Goal: Task Accomplishment & Management: Manage account settings

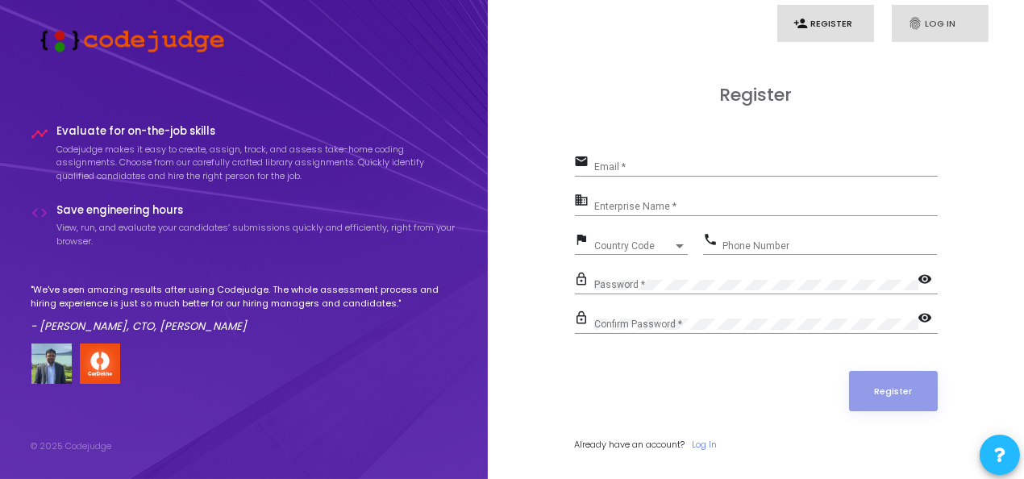
click at [912, 36] on link "fingerprint Log In" at bounding box center [940, 24] width 97 height 38
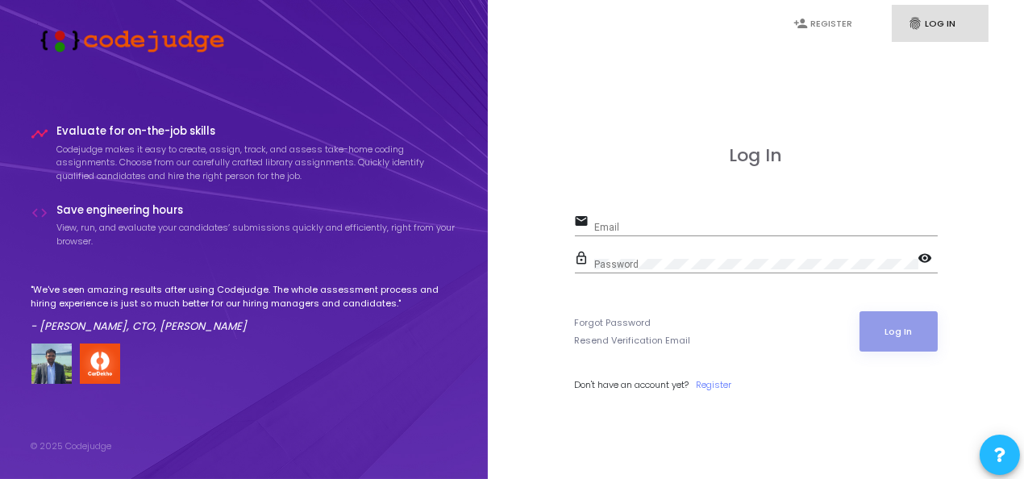
click at [697, 214] on div "Email" at bounding box center [765, 223] width 343 height 25
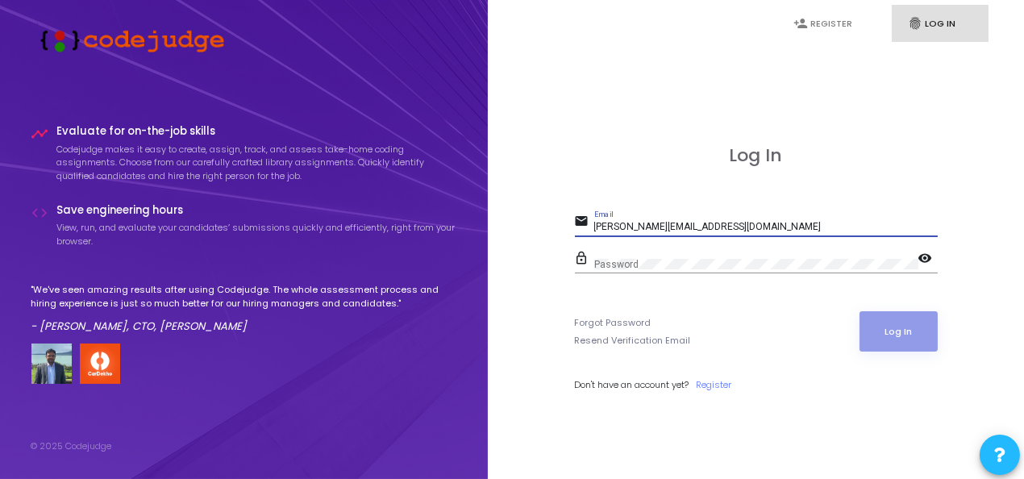
type input "[PERSON_NAME][EMAIL_ADDRESS][DOMAIN_NAME]"
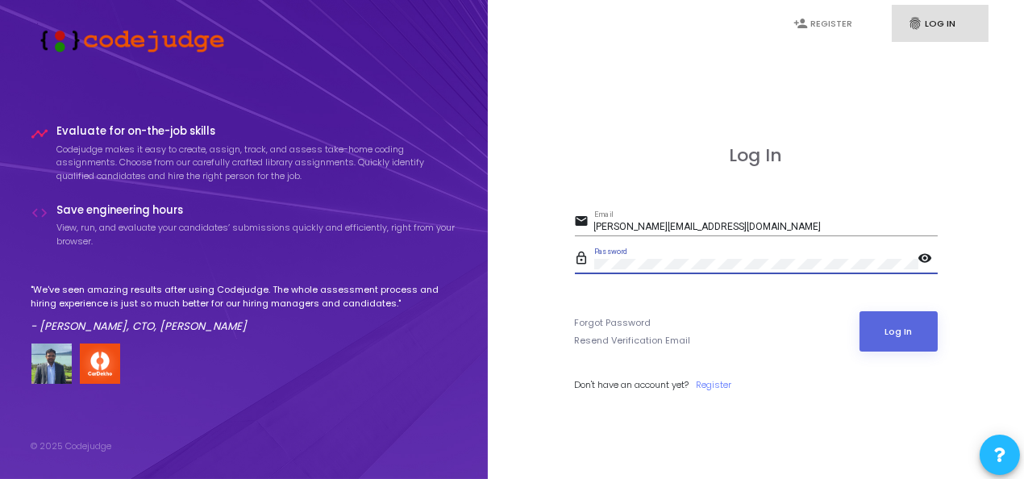
click at [859, 311] on button "Log In" at bounding box center [898, 331] width 78 height 40
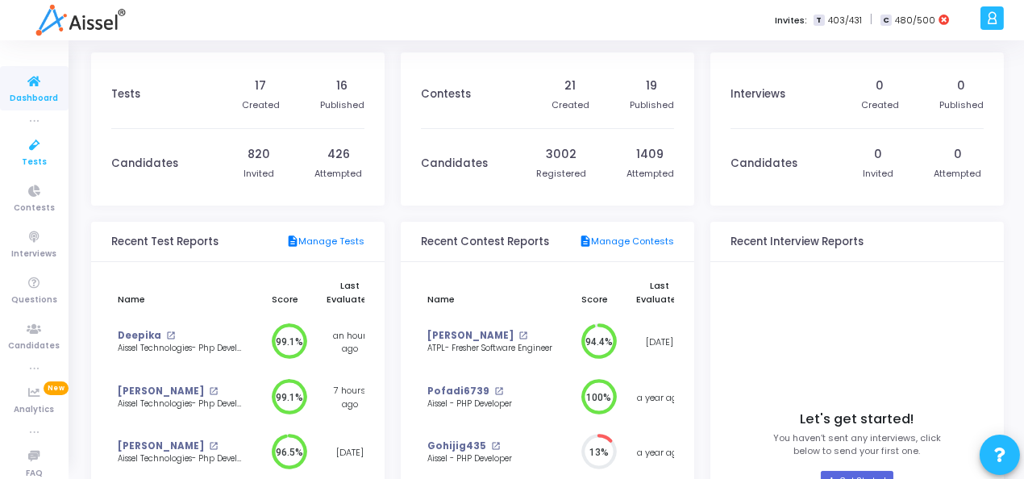
click at [23, 154] on icon at bounding box center [35, 145] width 34 height 20
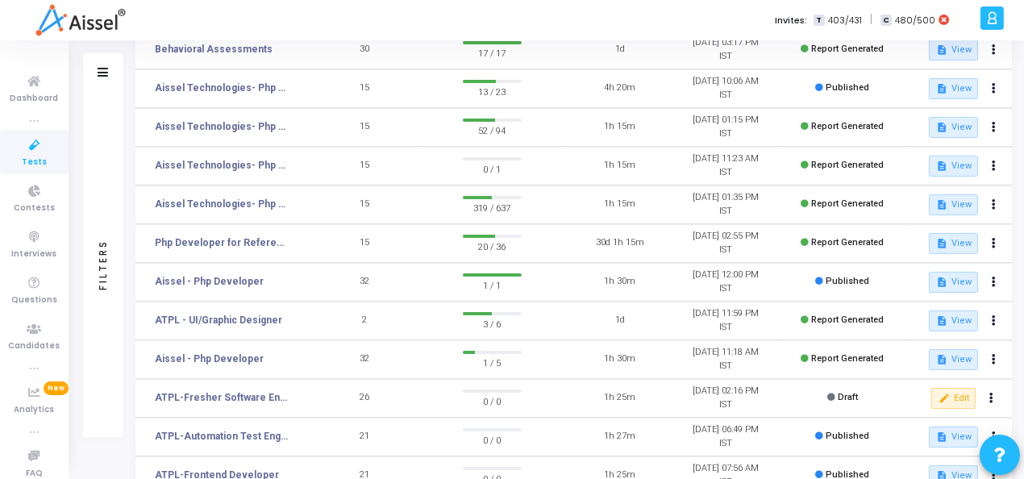
scroll to position [160, 0]
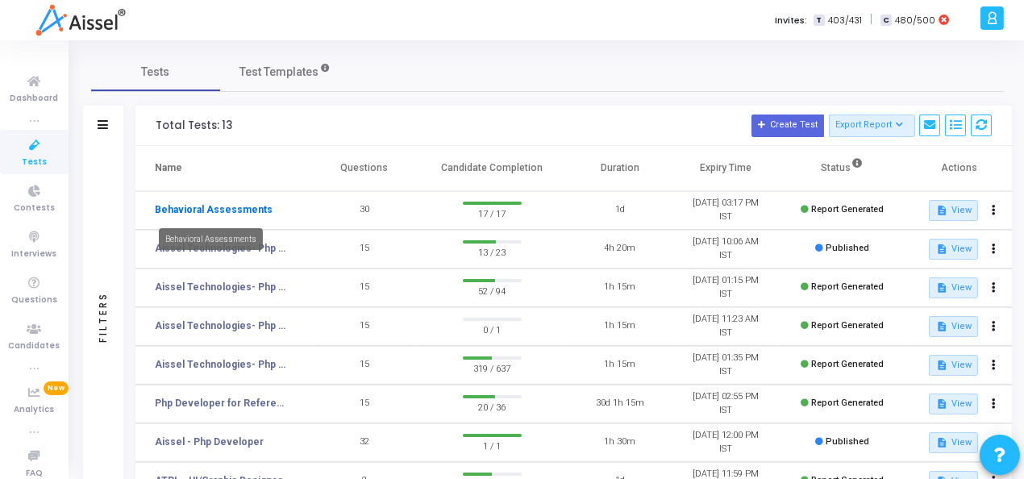
click at [241, 206] on link "Behavioral Assessments" at bounding box center [214, 209] width 118 height 15
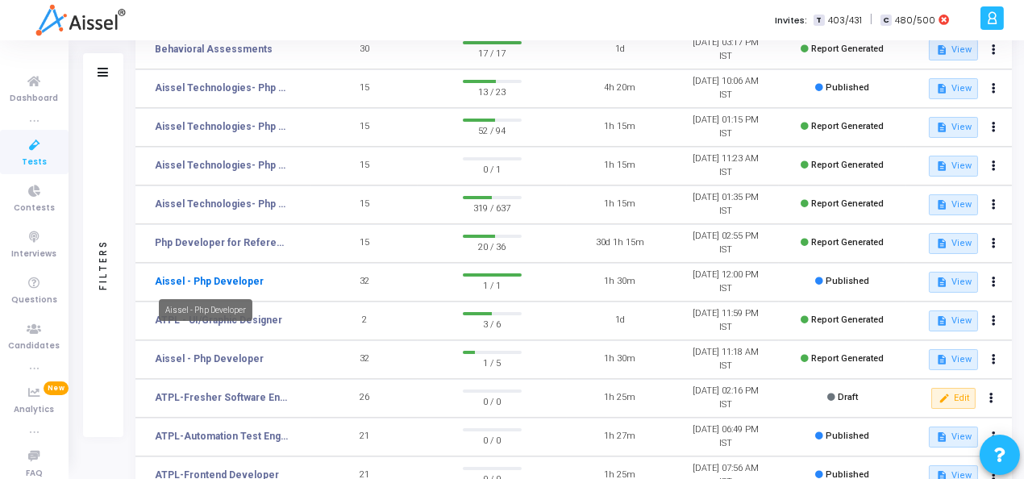
click at [241, 286] on link "Aissel - Php Developer" at bounding box center [209, 281] width 109 height 15
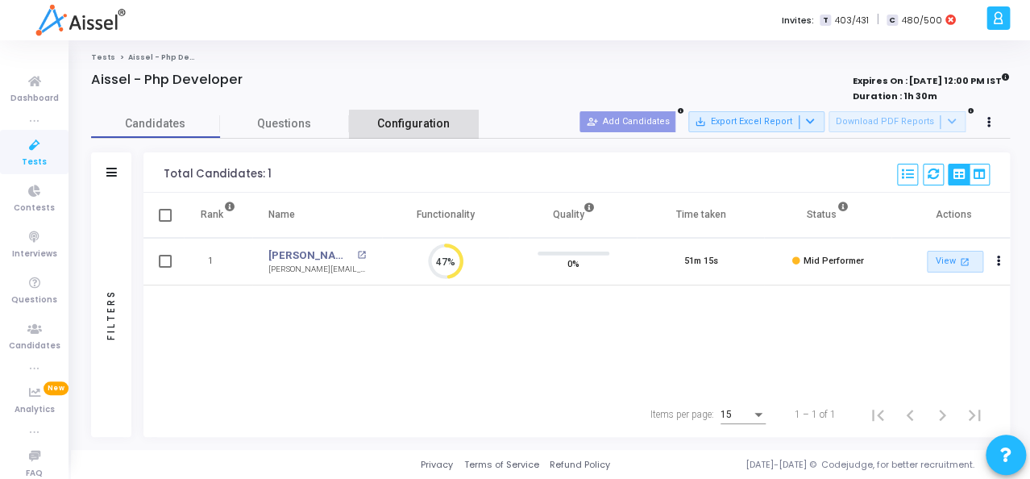
click at [416, 128] on span "Configuration" at bounding box center [413, 123] width 73 height 17
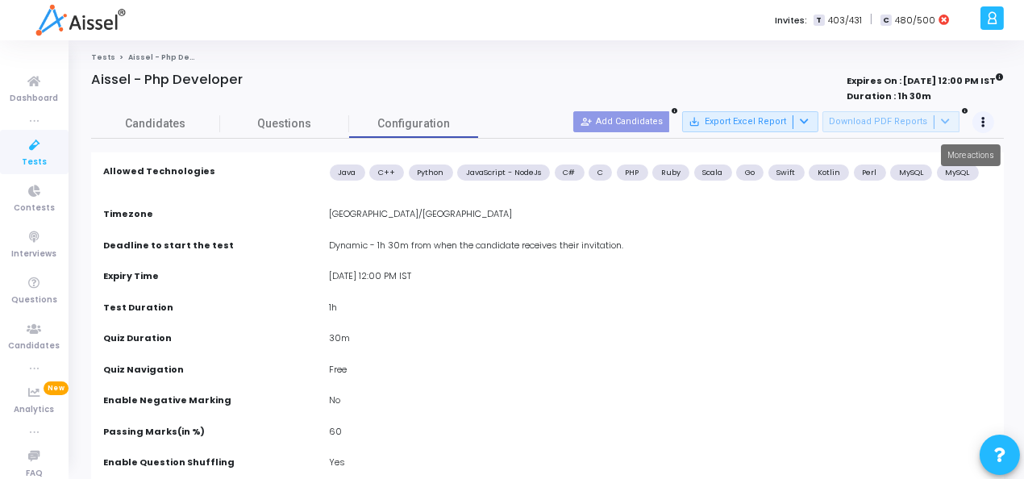
click at [979, 119] on button at bounding box center [983, 122] width 23 height 23
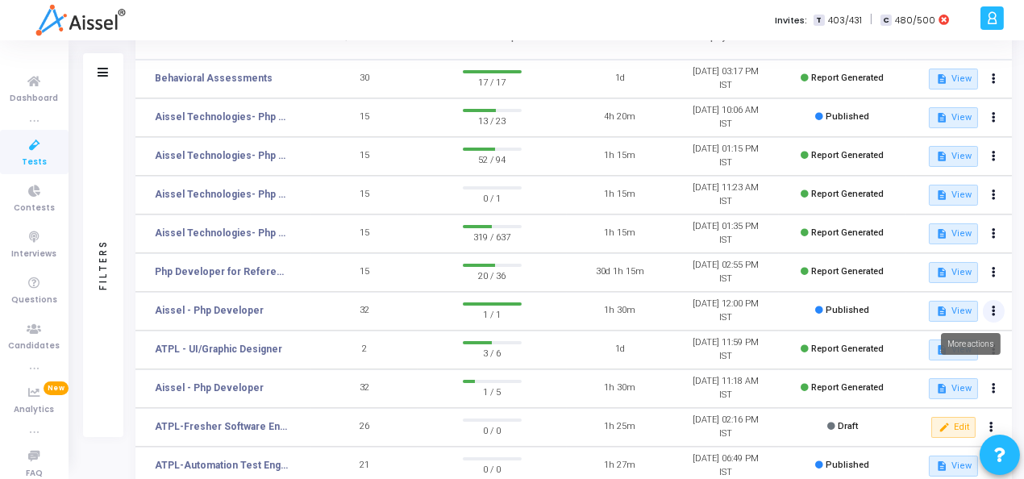
click at [992, 312] on icon at bounding box center [994, 311] width 4 height 8
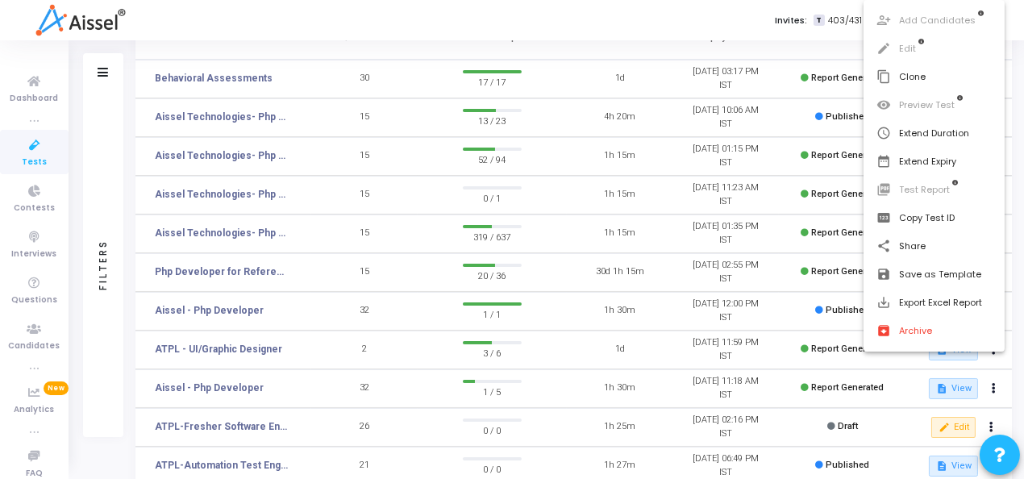
click at [623, 338] on div at bounding box center [512, 239] width 1024 height 479
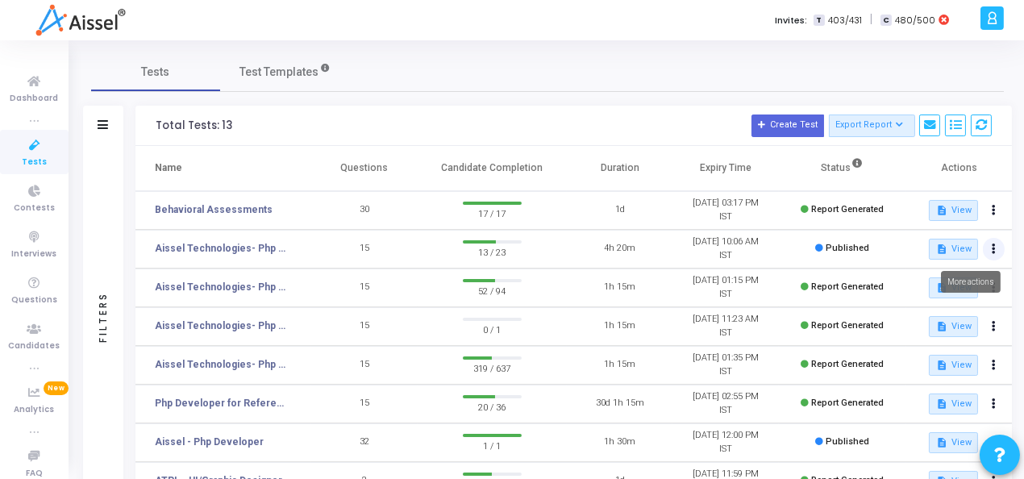
click at [994, 253] on icon at bounding box center [994, 249] width 4 height 8
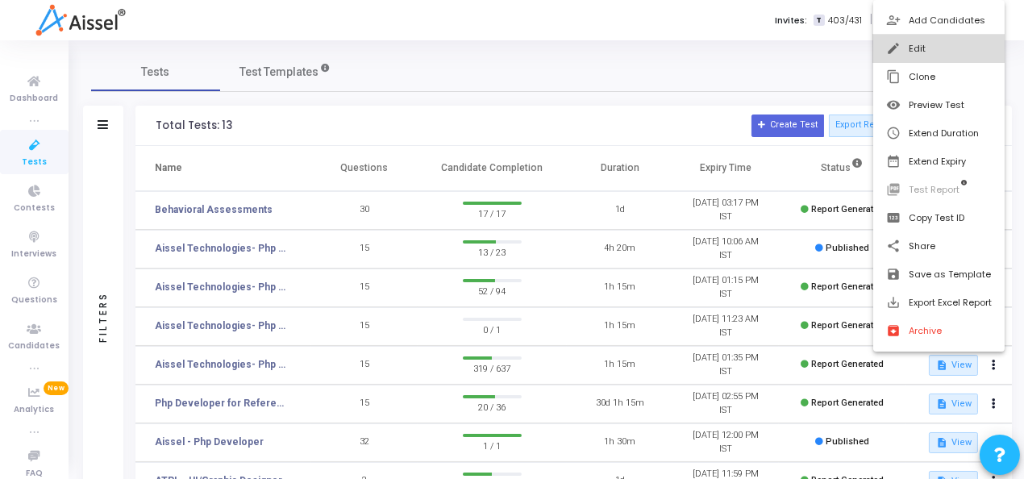
click at [931, 53] on button "edit Edit" at bounding box center [938, 49] width 131 height 28
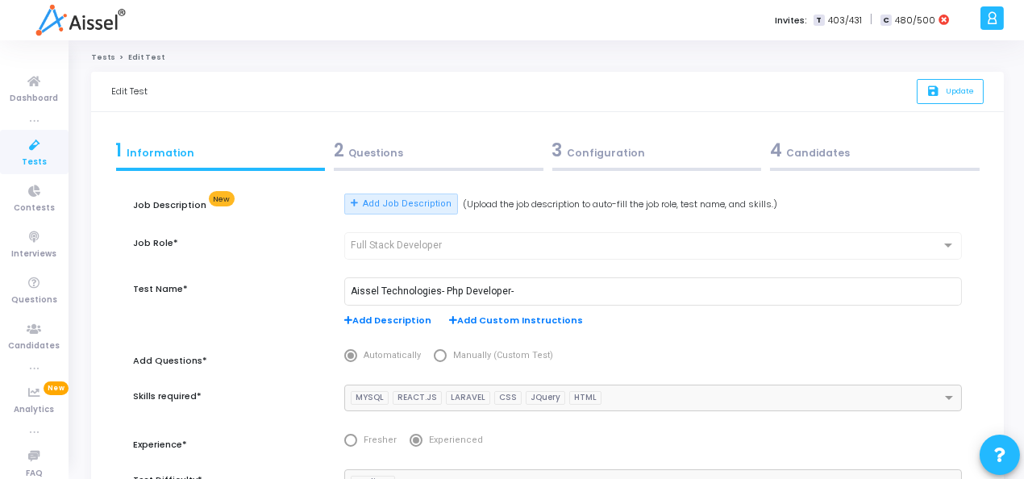
click at [596, 155] on div "3 Configuration" at bounding box center [657, 150] width 210 height 27
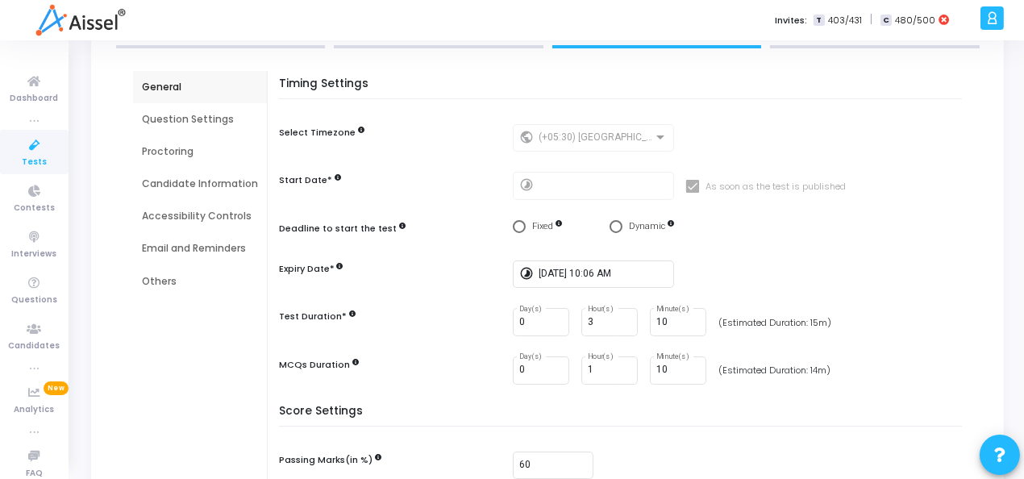
scroll to position [160, 0]
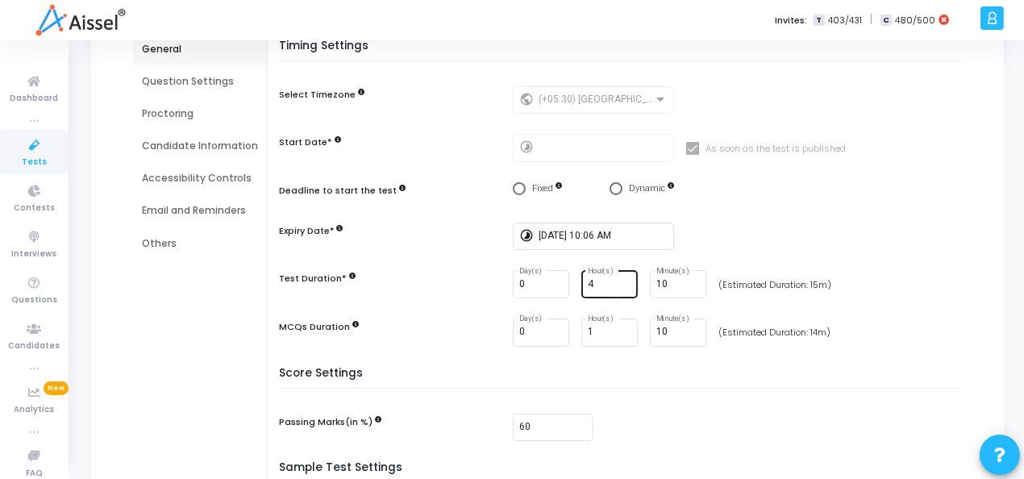
click at [622, 279] on input "4" at bounding box center [610, 284] width 44 height 11
click at [622, 285] on input "3" at bounding box center [610, 284] width 44 height 11
click at [622, 285] on input "2" at bounding box center [610, 284] width 44 height 11
type input "1"
click at [622, 285] on input "1" at bounding box center [610, 284] width 44 height 11
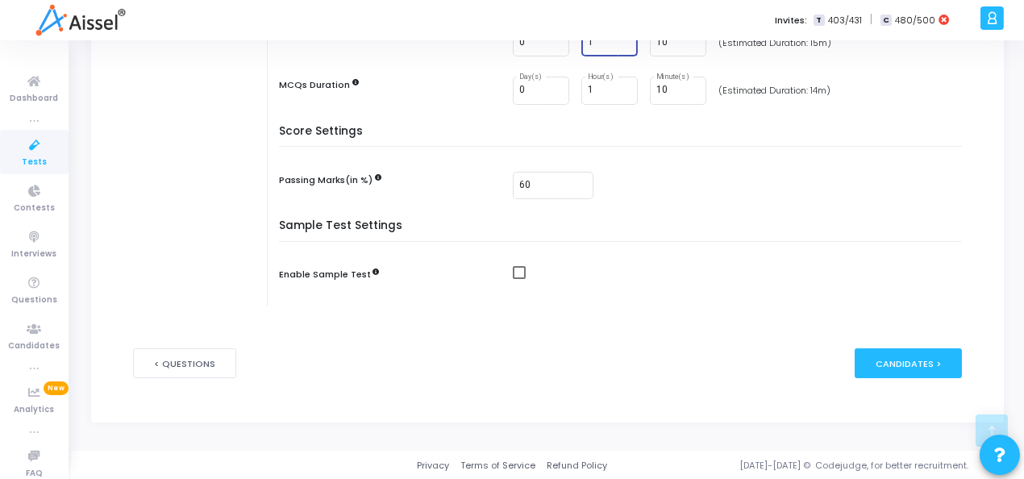
scroll to position [322, 0]
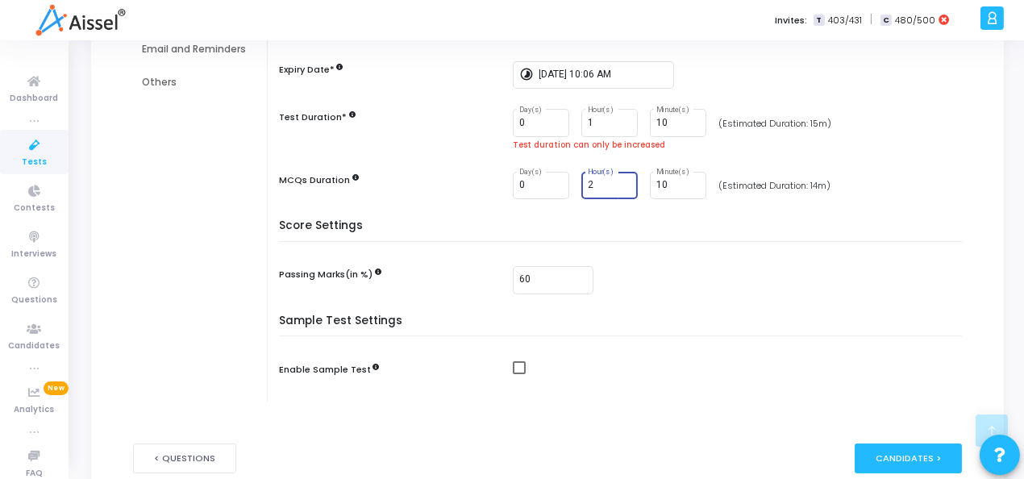
click at [622, 180] on input "2" at bounding box center [610, 185] width 44 height 11
click at [621, 180] on input "3" at bounding box center [610, 185] width 44 height 11
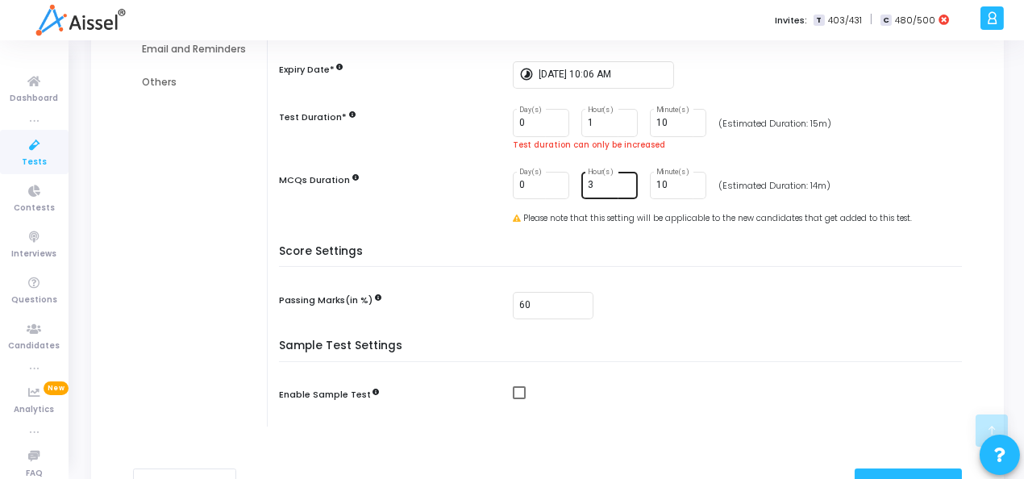
click at [622, 190] on div "3 Hour(s)" at bounding box center [610, 184] width 44 height 30
click at [620, 185] on input "2" at bounding box center [610, 185] width 44 height 11
type input "1"
click at [620, 185] on input "1" at bounding box center [610, 185] width 44 height 11
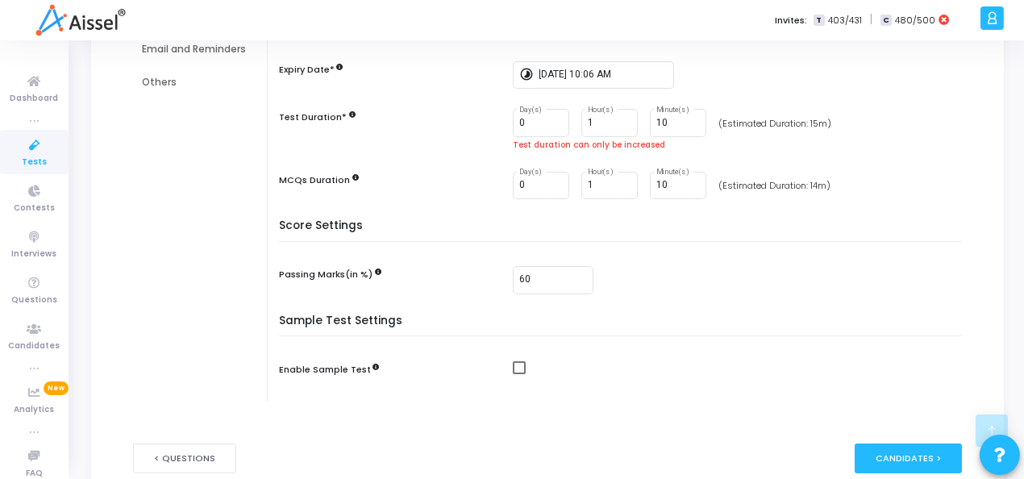
click at [612, 227] on div "Timing Settings Select Timezone public (+05:30) Asia/Calcutta Start Date* timel…" at bounding box center [624, 137] width 675 height 530
click at [691, 125] on input "9" at bounding box center [678, 123] width 44 height 11
click at [688, 118] on input "10" at bounding box center [678, 123] width 44 height 11
click at [688, 118] on input "11" at bounding box center [678, 123] width 44 height 11
click at [688, 118] on input "12" at bounding box center [678, 123] width 44 height 11
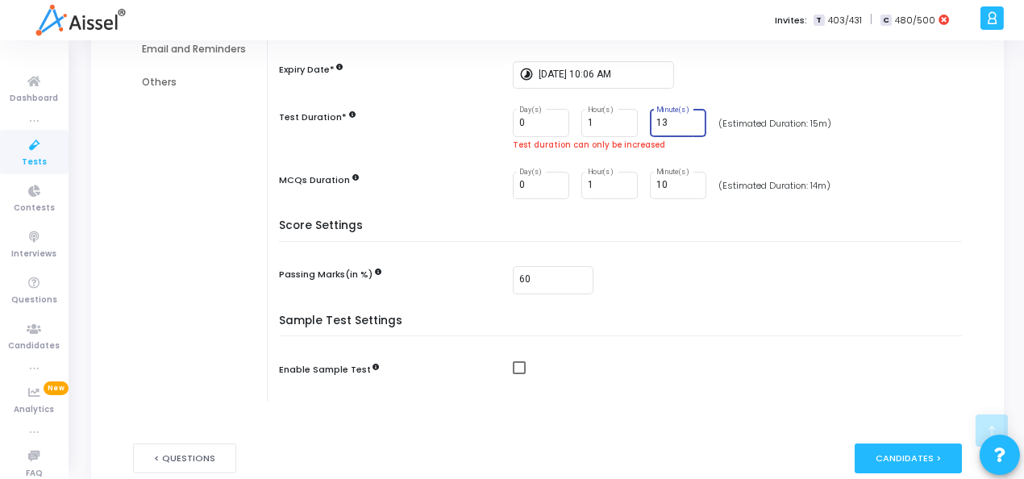
click at [688, 118] on input "13" at bounding box center [678, 123] width 44 height 11
click at [688, 118] on input "14" at bounding box center [678, 123] width 44 height 11
click at [688, 118] on input "15" at bounding box center [678, 123] width 44 height 11
click at [688, 118] on input "16" at bounding box center [678, 123] width 44 height 11
click at [687, 118] on input "17" at bounding box center [678, 123] width 44 height 11
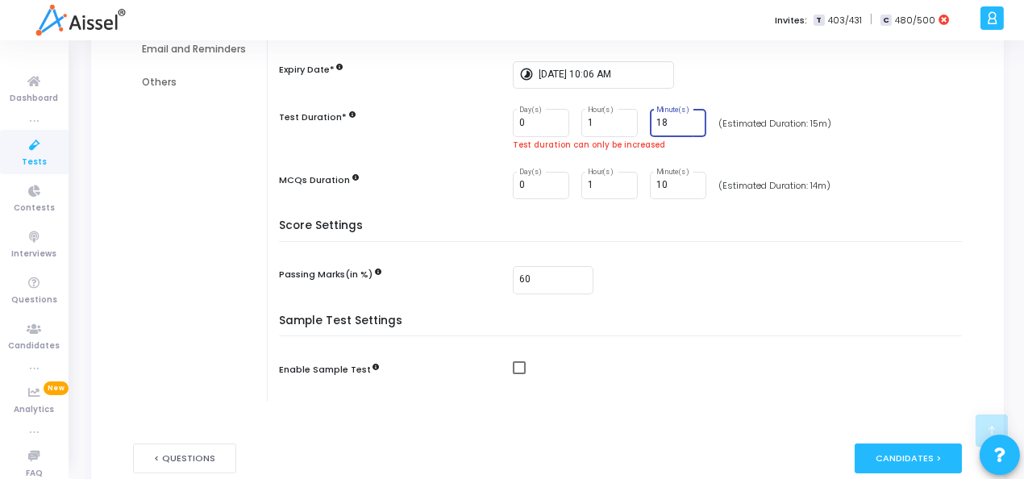
click at [687, 118] on input "18" at bounding box center [678, 123] width 44 height 11
click at [687, 118] on input "19" at bounding box center [678, 123] width 44 height 11
click at [687, 118] on input "20" at bounding box center [678, 123] width 44 height 11
click at [687, 118] on input "21" at bounding box center [678, 123] width 44 height 11
click at [687, 118] on input "22" at bounding box center [678, 123] width 44 height 11
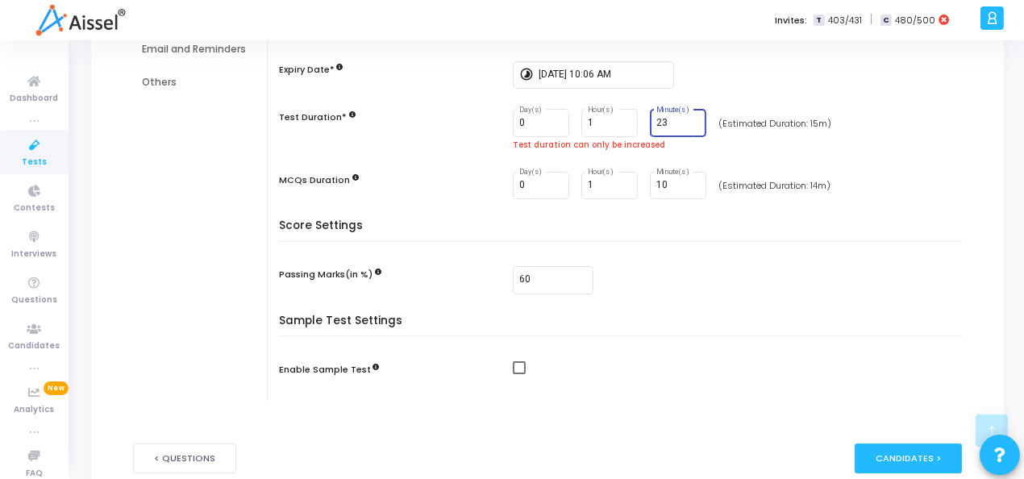
click at [687, 118] on input "23" at bounding box center [678, 123] width 44 height 11
click at [687, 118] on input "24" at bounding box center [678, 123] width 44 height 11
click at [687, 118] on input "25" at bounding box center [678, 123] width 44 height 11
click at [687, 118] on input "26" at bounding box center [678, 123] width 44 height 11
click at [687, 118] on input "27" at bounding box center [678, 123] width 44 height 11
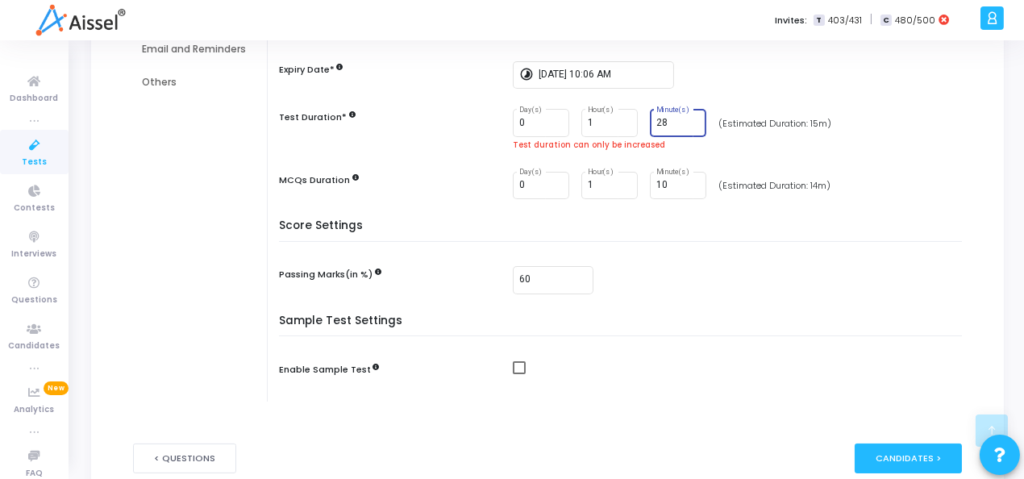
click at [687, 118] on input "28" at bounding box center [678, 123] width 44 height 11
click at [687, 118] on input "29" at bounding box center [678, 123] width 44 height 11
type input "30"
click at [687, 118] on input "30" at bounding box center [678, 123] width 44 height 11
click at [909, 455] on div "Candidates >" at bounding box center [908, 458] width 107 height 30
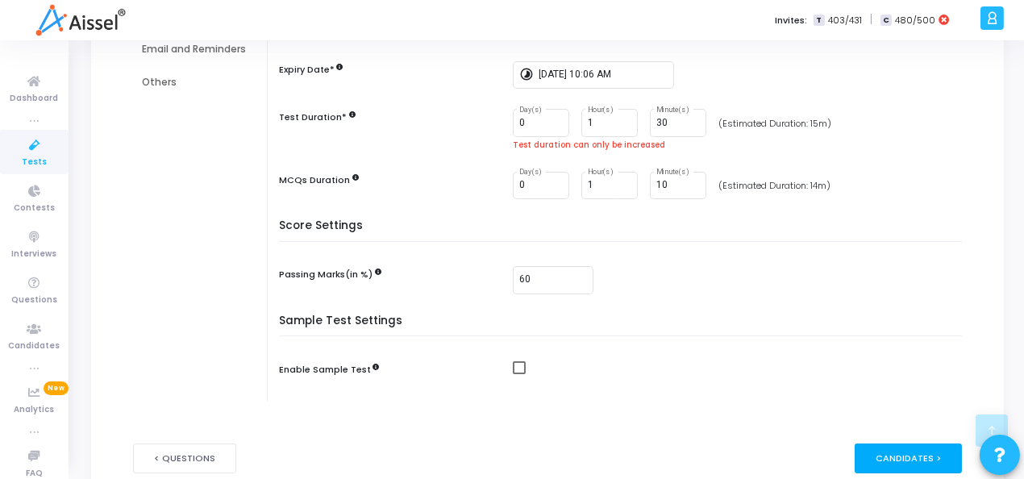
click at [875, 451] on div "Candidates >" at bounding box center [908, 458] width 107 height 30
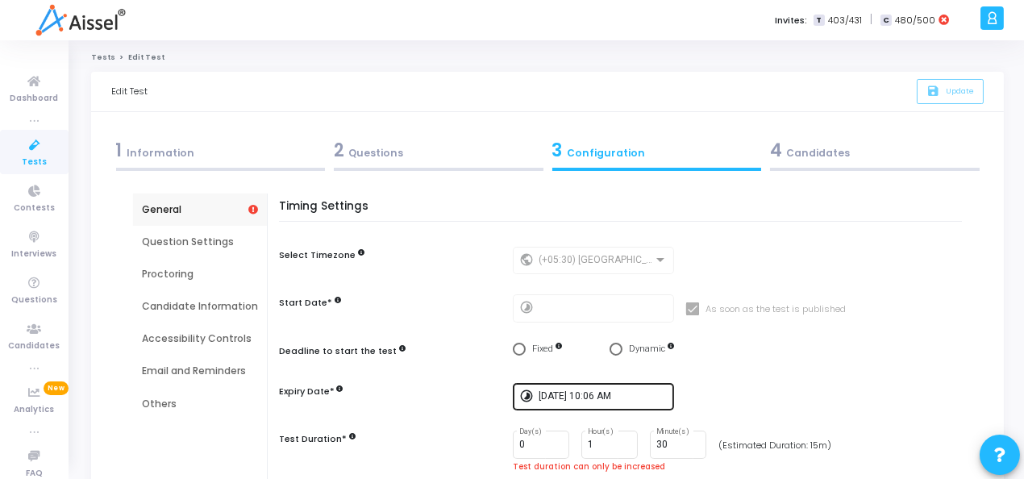
scroll to position [80, 0]
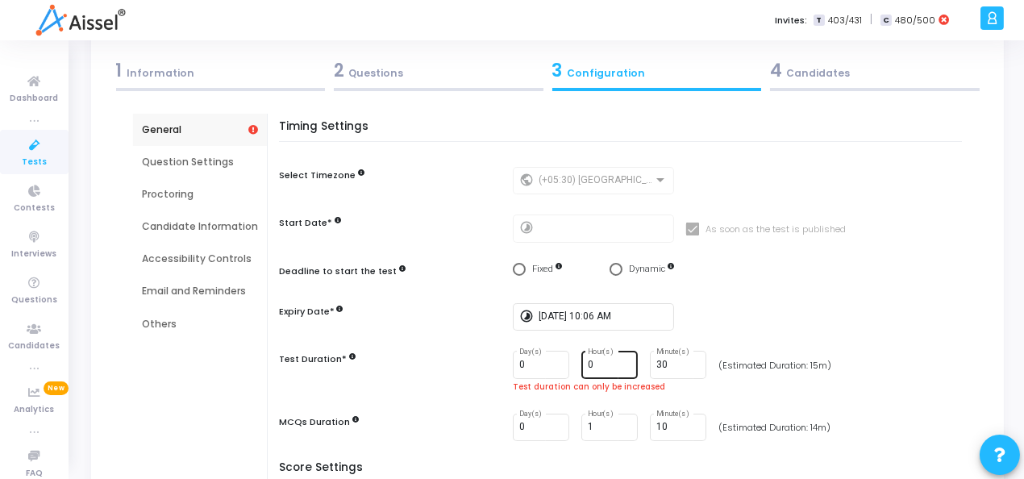
click at [622, 365] on input "0" at bounding box center [610, 365] width 44 height 11
type input "1"
click at [619, 360] on input "1" at bounding box center [610, 365] width 44 height 11
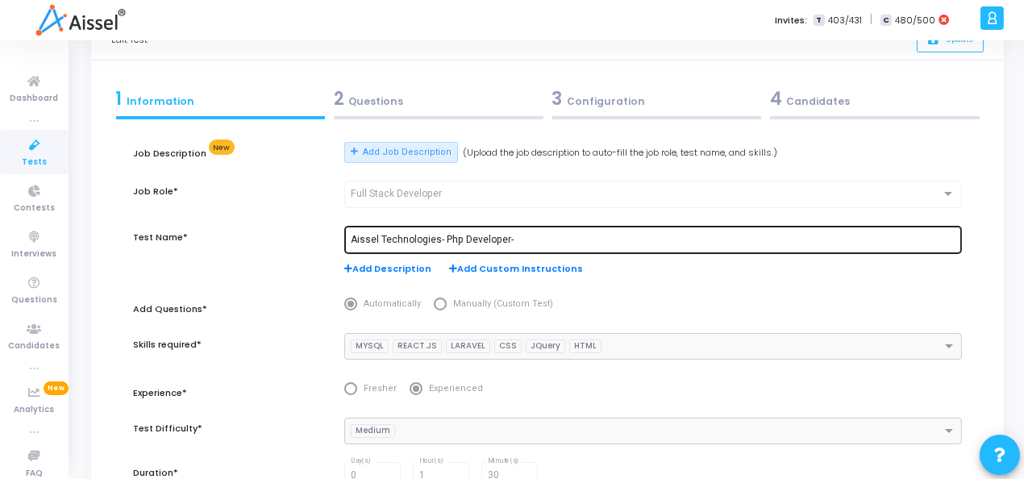
scroll to position [80, 0]
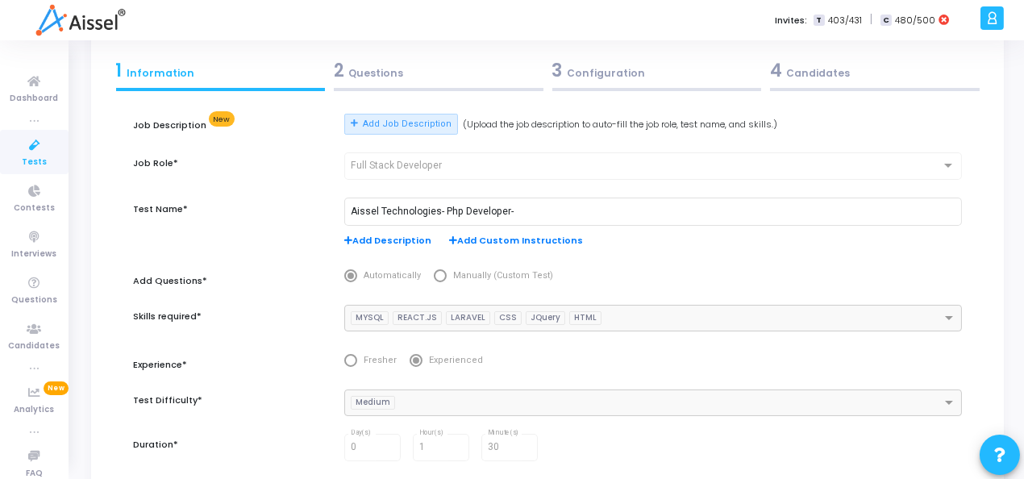
click at [605, 71] on div "3 Configuration" at bounding box center [657, 70] width 210 height 27
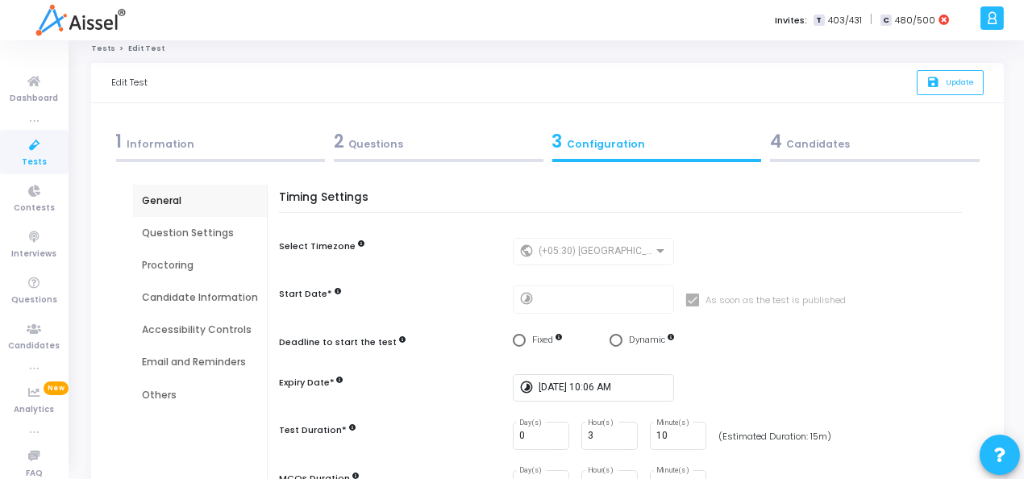
scroll to position [160, 0]
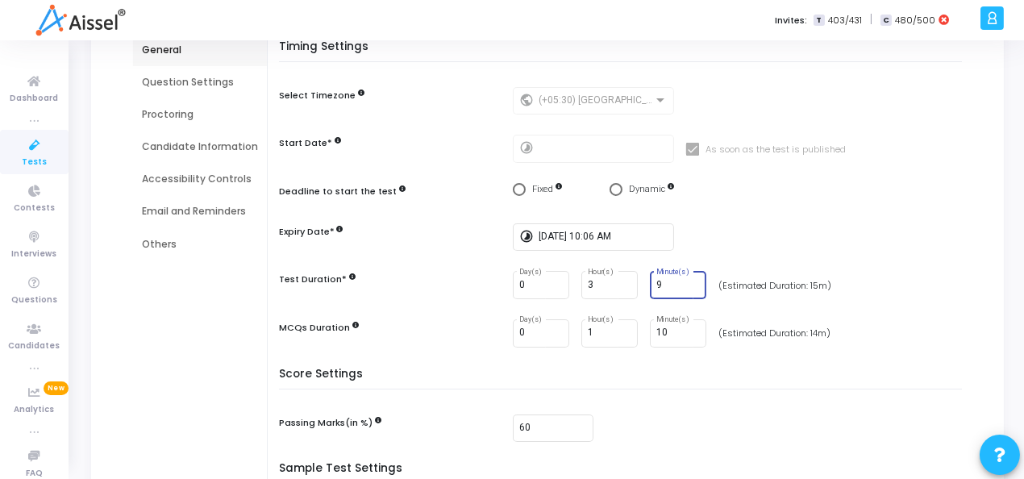
type input "9"
click at [689, 288] on input "9" at bounding box center [678, 285] width 44 height 11
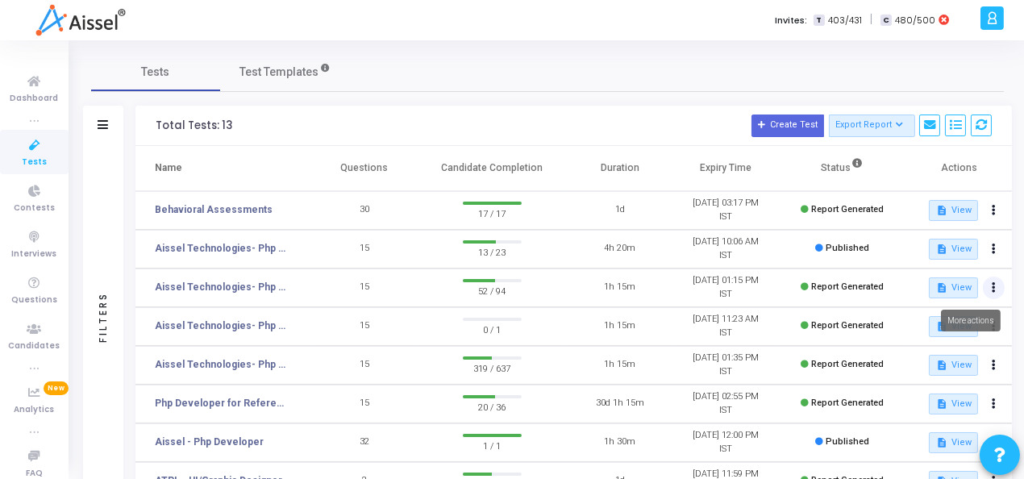
click at [995, 285] on button at bounding box center [994, 288] width 23 height 23
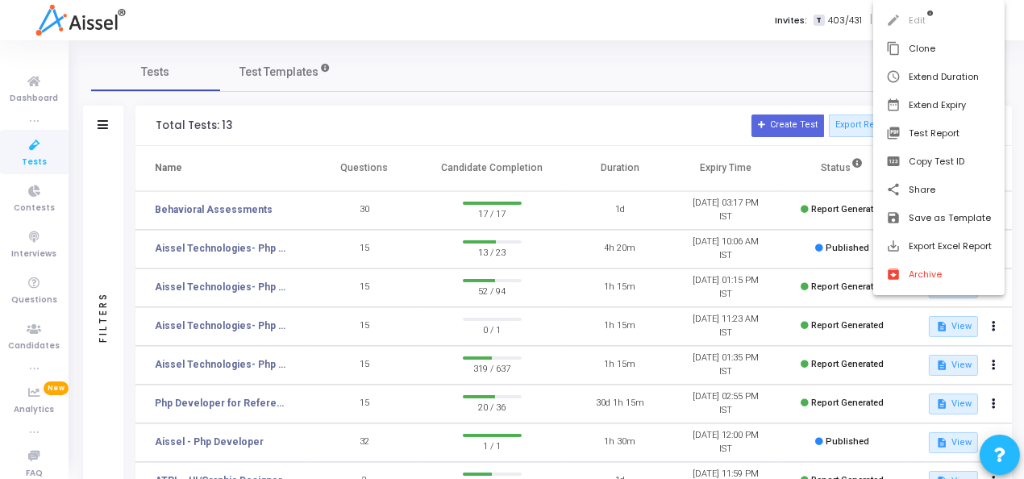
click at [222, 289] on div at bounding box center [512, 239] width 1024 height 479
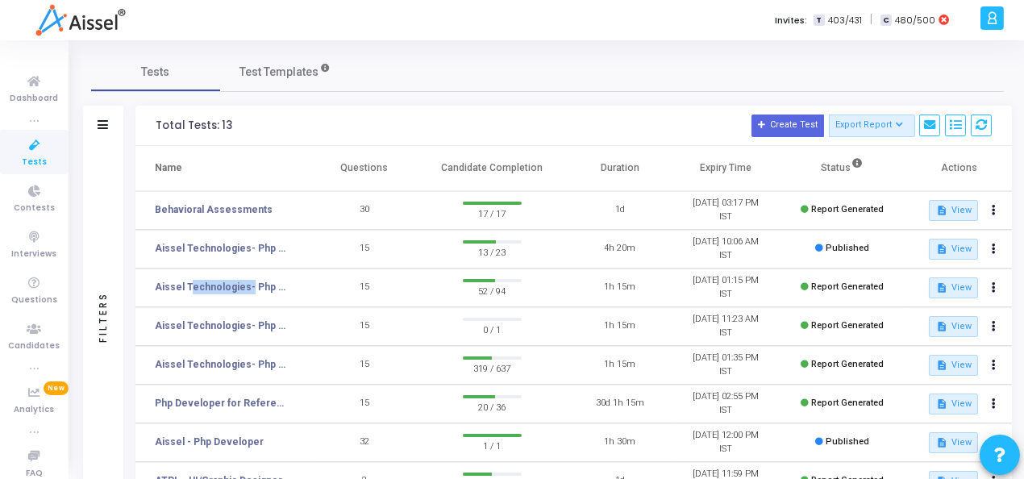
click at [222, 289] on link "Aissel Technologies- Php Developer-" at bounding box center [222, 287] width 134 height 15
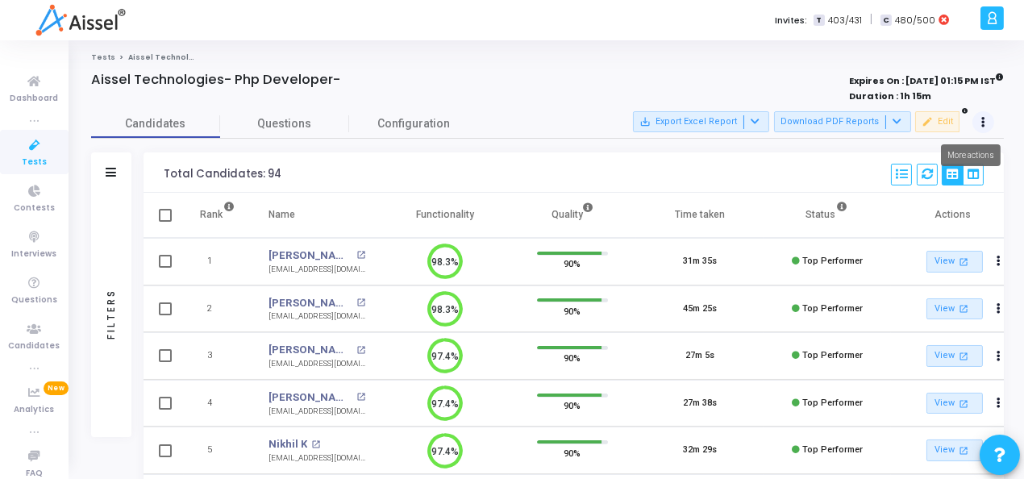
click at [982, 119] on icon at bounding box center [983, 123] width 4 height 8
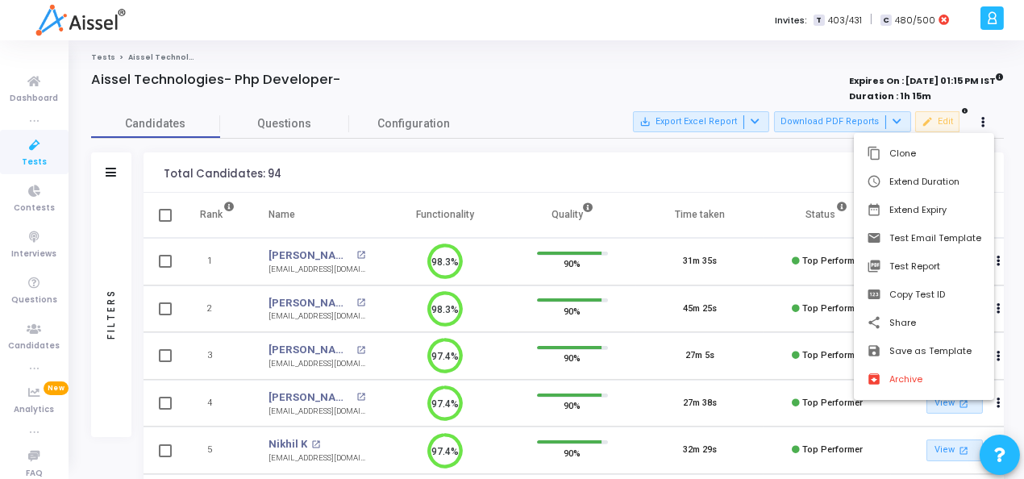
click at [1017, 147] on div at bounding box center [512, 239] width 1024 height 479
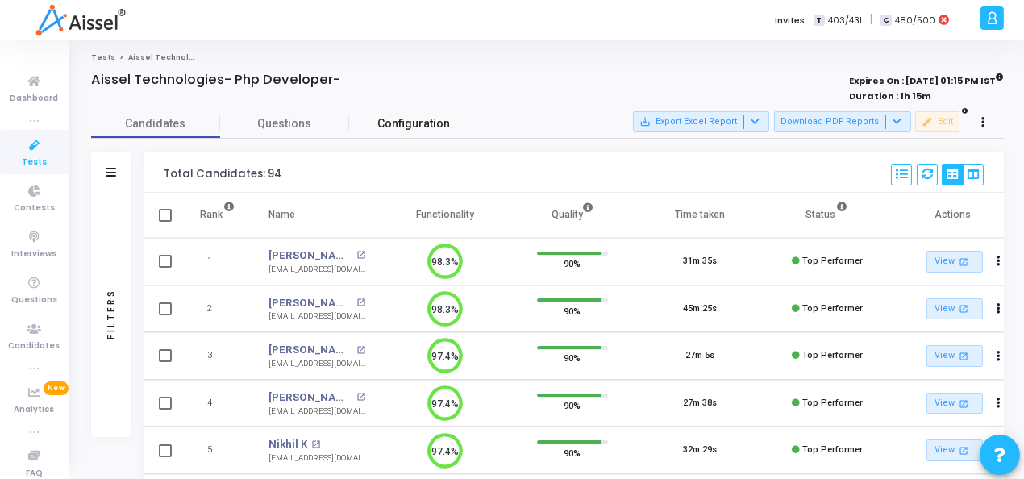
click at [410, 119] on span "Configuration" at bounding box center [413, 123] width 73 height 17
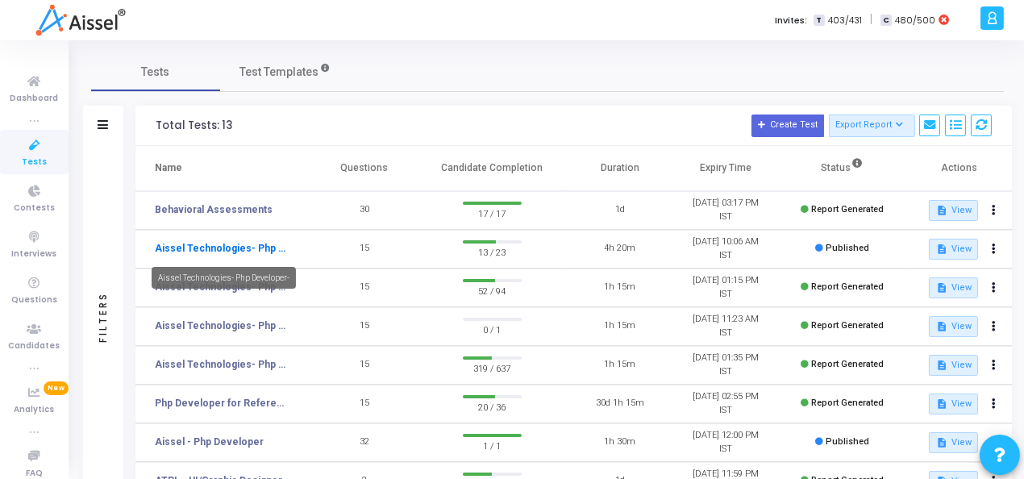
click at [270, 251] on link "Aissel Technologies- Php Developer-" at bounding box center [222, 248] width 134 height 15
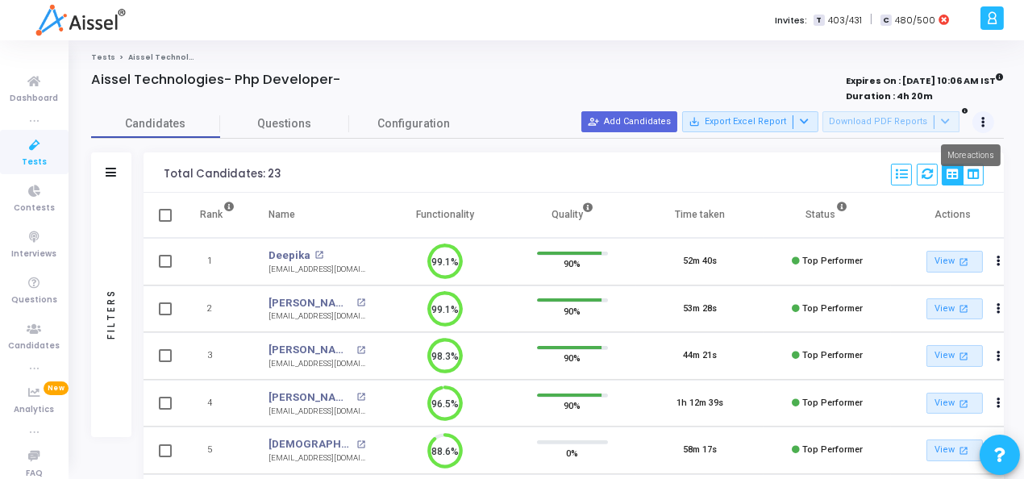
click at [988, 124] on button at bounding box center [983, 122] width 23 height 23
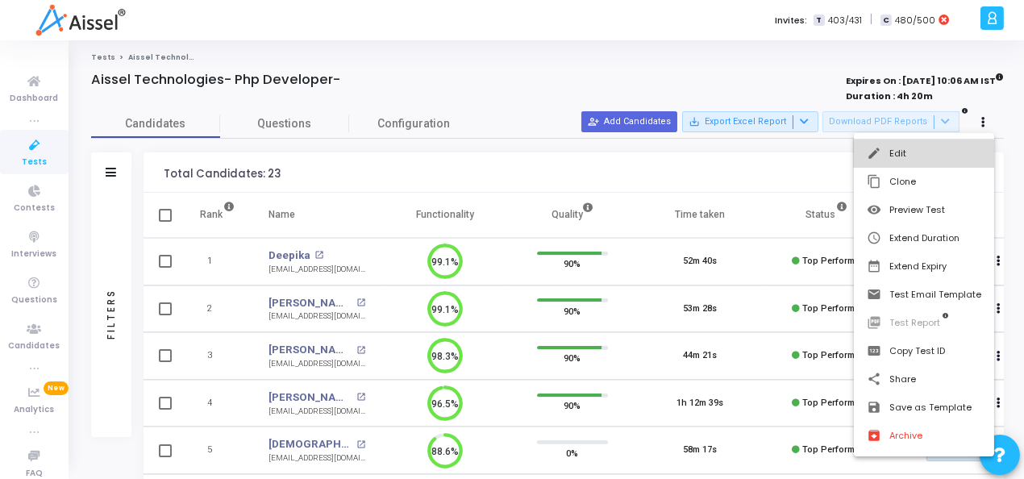
click at [909, 158] on button "edit Edit" at bounding box center [924, 153] width 140 height 28
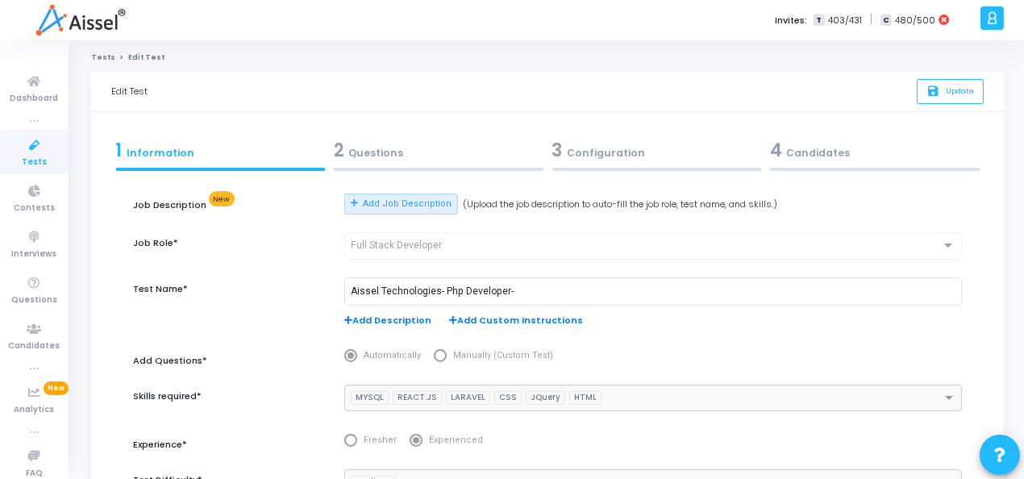
click at [629, 160] on div "3 Configuration" at bounding box center [657, 150] width 210 height 27
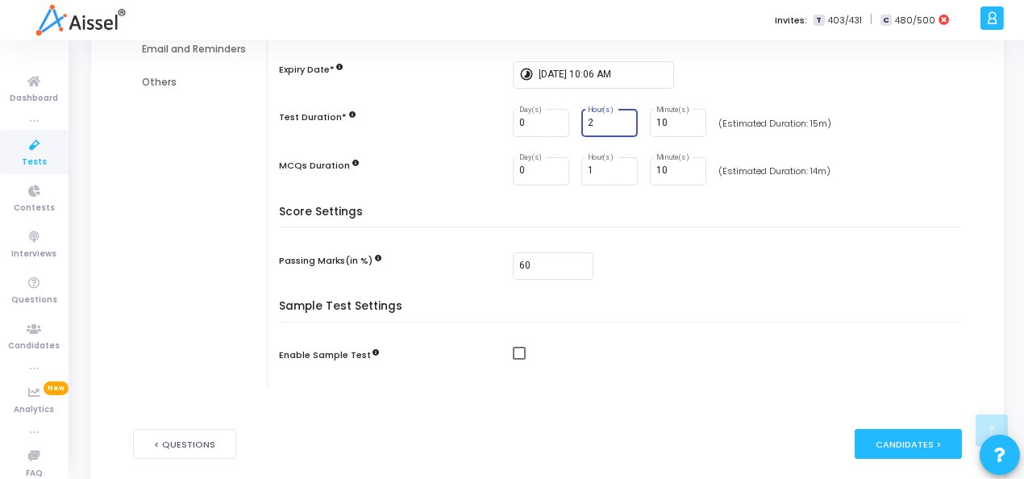
click at [626, 124] on input "2" at bounding box center [610, 123] width 44 height 11
click at [622, 123] on input "1" at bounding box center [610, 123] width 44 height 11
type input "0"
click at [622, 123] on input "0" at bounding box center [610, 123] width 44 height 11
click at [689, 118] on input "11" at bounding box center [678, 123] width 44 height 11
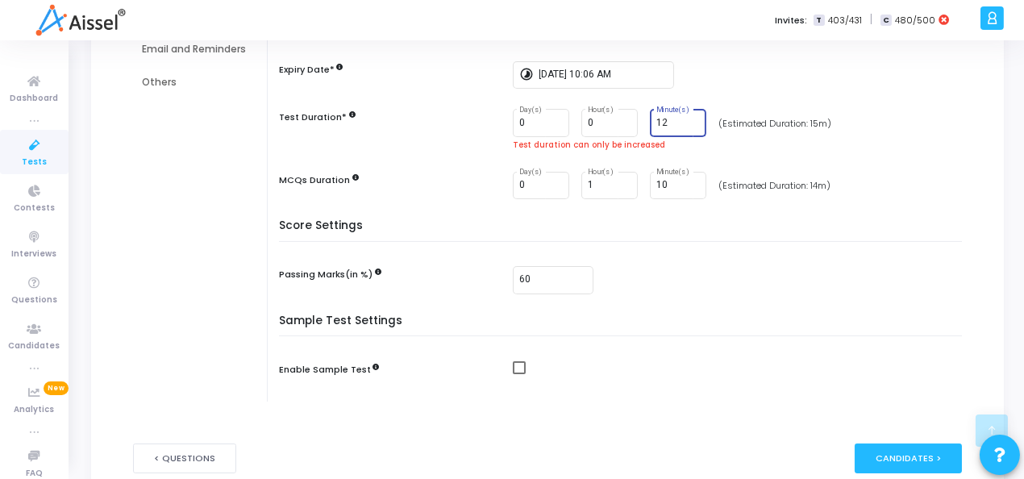
click at [689, 118] on input "12" at bounding box center [678, 123] width 44 height 11
click at [689, 118] on input "13" at bounding box center [678, 123] width 44 height 11
click at [689, 118] on input "14" at bounding box center [678, 123] width 44 height 11
click at [689, 118] on input "15" at bounding box center [678, 123] width 44 height 11
click at [689, 118] on input "26" at bounding box center [678, 123] width 44 height 11
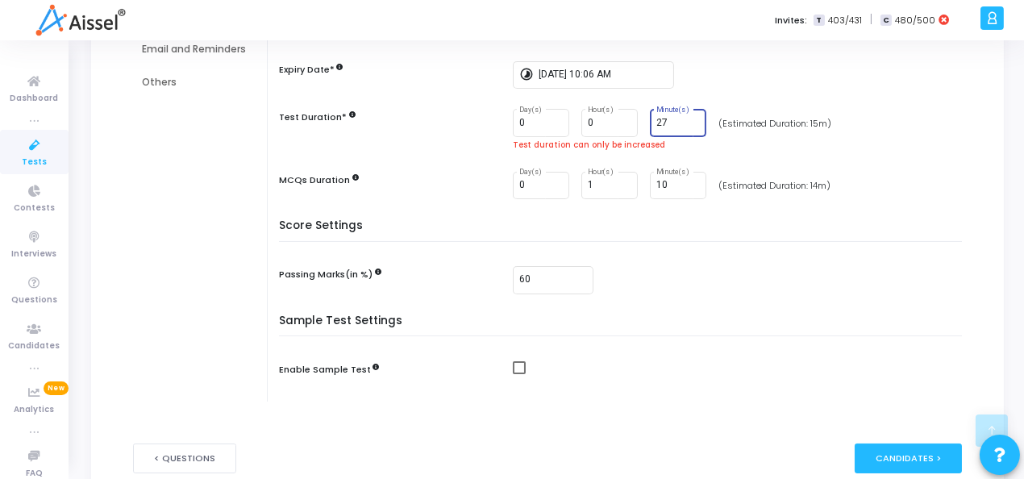
click at [689, 118] on input "27" at bounding box center [678, 123] width 44 height 11
click at [689, 118] on input "28" at bounding box center [678, 123] width 44 height 11
click at [689, 118] on input "29" at bounding box center [678, 123] width 44 height 11
click at [689, 118] on input "30" at bounding box center [678, 123] width 44 height 11
click at [689, 118] on input "31" at bounding box center [678, 123] width 44 height 11
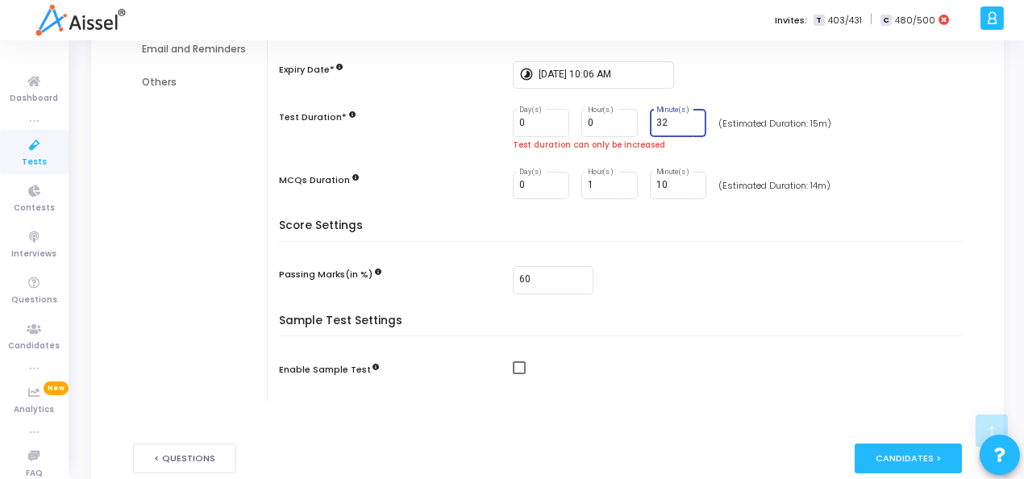
click at [689, 118] on input "32" at bounding box center [678, 123] width 44 height 11
click at [689, 118] on input "33" at bounding box center [678, 123] width 44 height 11
click at [689, 118] on input "34" at bounding box center [678, 123] width 44 height 11
click at [689, 118] on input "35" at bounding box center [678, 123] width 44 height 11
click at [689, 118] on input "36" at bounding box center [678, 123] width 44 height 11
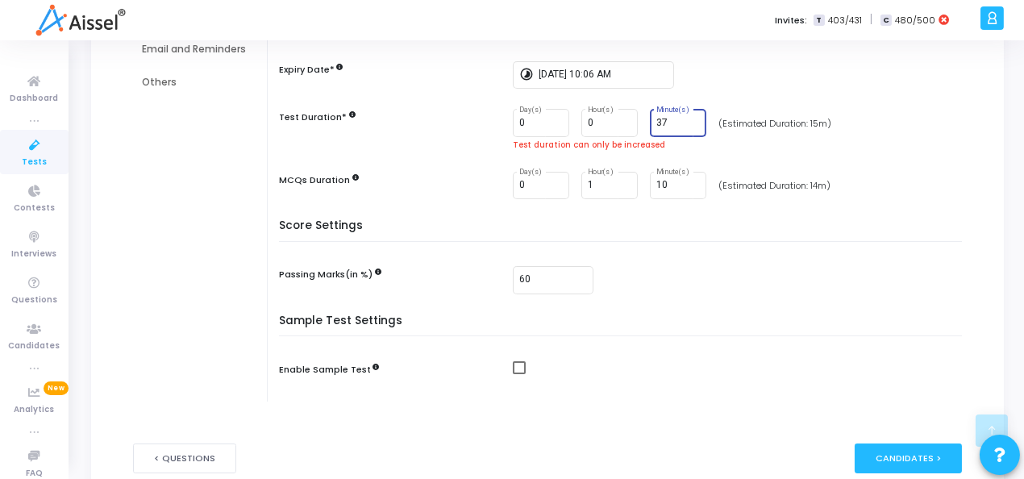
click at [689, 118] on input "37" at bounding box center [678, 123] width 44 height 11
click at [689, 118] on input "38" at bounding box center [678, 123] width 44 height 11
click at [689, 118] on input "39" at bounding box center [678, 123] width 44 height 11
click at [689, 118] on input "40" at bounding box center [678, 123] width 44 height 11
click at [689, 118] on input "41" at bounding box center [678, 123] width 44 height 11
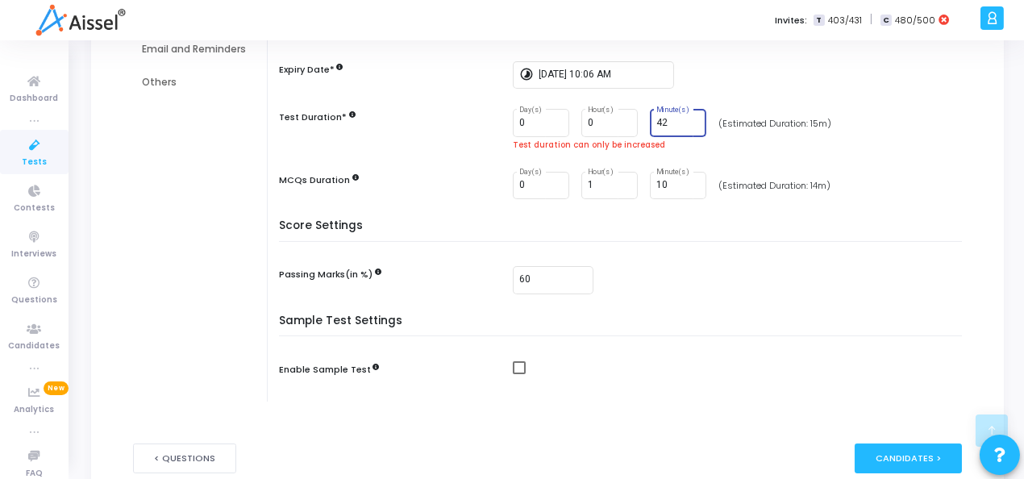
click at [689, 118] on input "42" at bounding box center [678, 123] width 44 height 11
click at [689, 118] on input "43" at bounding box center [678, 123] width 44 height 11
click at [689, 118] on input "44" at bounding box center [678, 123] width 44 height 11
type input "45"
click at [689, 118] on input "45" at bounding box center [678, 123] width 44 height 11
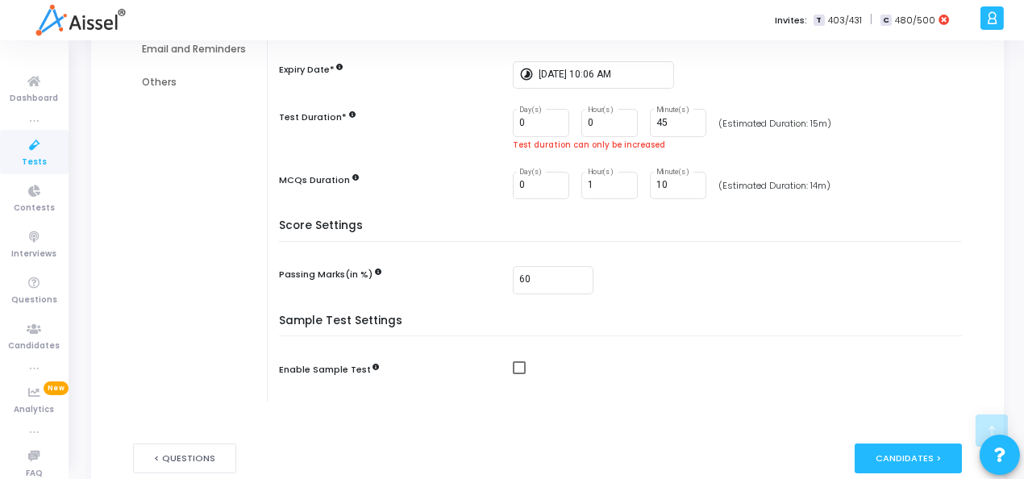
click at [613, 145] on div "Test duration can only be increased" at bounding box center [741, 145] width 457 height 12
type input "9"
click at [688, 186] on input "9" at bounding box center [678, 185] width 44 height 11
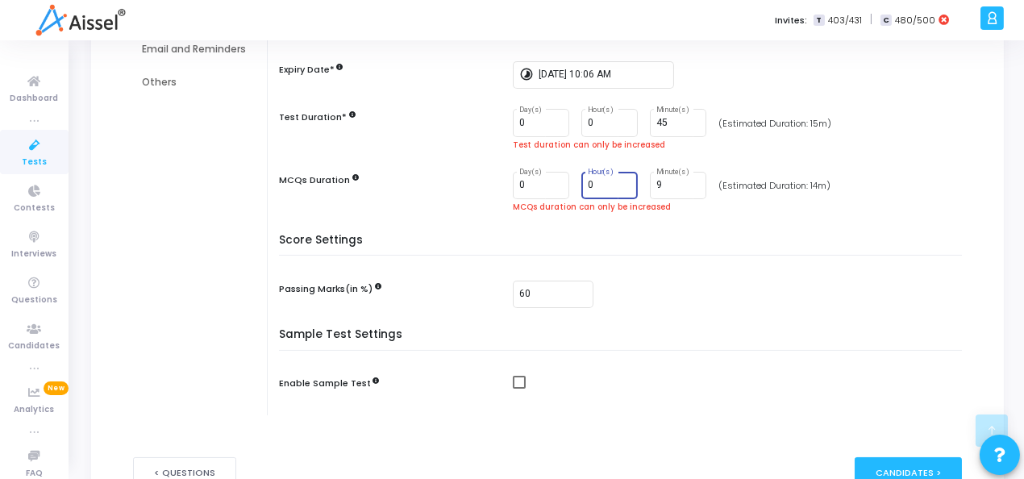
type input "0"
click at [622, 185] on input "0" at bounding box center [610, 185] width 44 height 11
click at [688, 181] on input "10" at bounding box center [678, 185] width 44 height 11
click at [688, 181] on input "11" at bounding box center [678, 185] width 44 height 11
click at [688, 181] on input "12" at bounding box center [678, 185] width 44 height 11
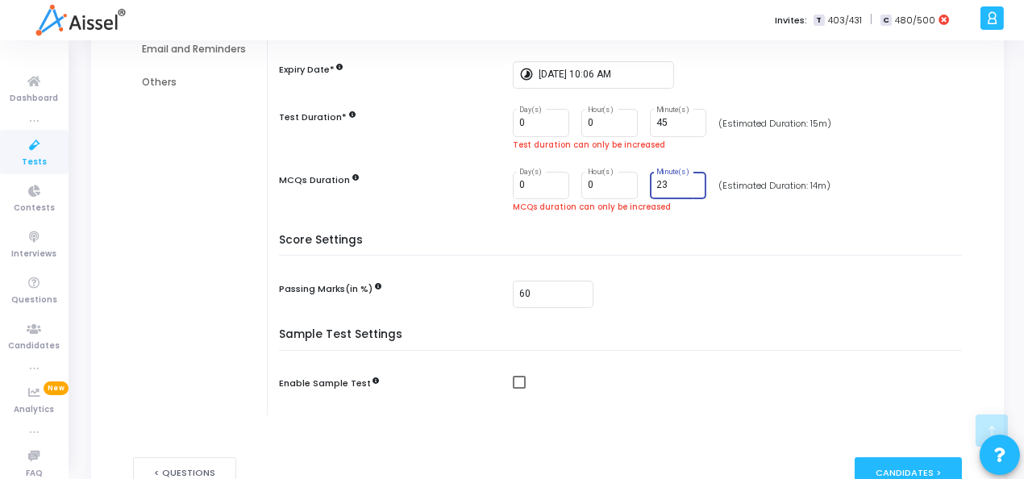
click at [688, 181] on input "23" at bounding box center [678, 185] width 44 height 11
click at [691, 181] on input "24" at bounding box center [678, 185] width 44 height 11
click at [691, 181] on input "25" at bounding box center [678, 185] width 44 height 11
click at [691, 181] on input "26" at bounding box center [678, 185] width 44 height 11
click at [691, 181] on input "27" at bounding box center [678, 185] width 44 height 11
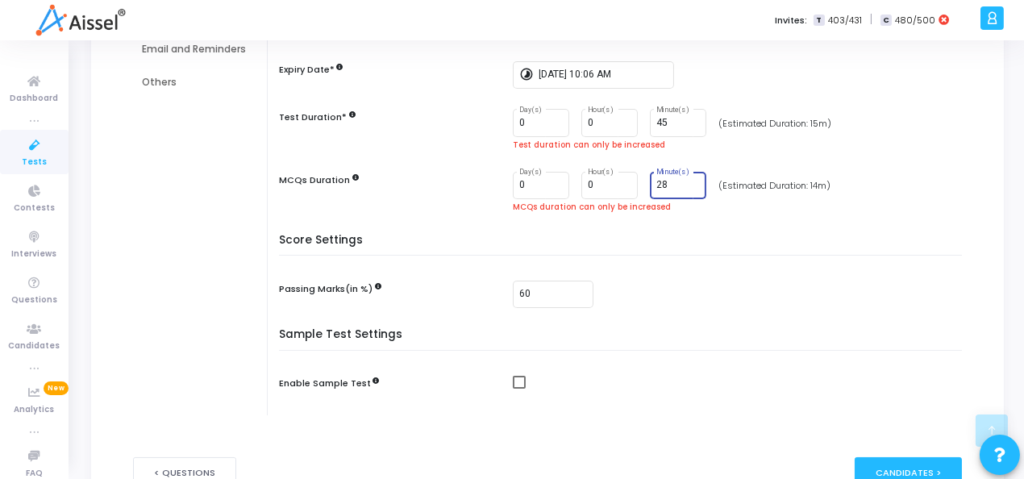
click at [691, 180] on input "28" at bounding box center [678, 185] width 44 height 11
click at [691, 180] on input "29" at bounding box center [678, 185] width 44 height 11
click at [691, 180] on input "30" at bounding box center [678, 185] width 44 height 11
click at [691, 180] on input "31" at bounding box center [678, 185] width 44 height 11
type input "30"
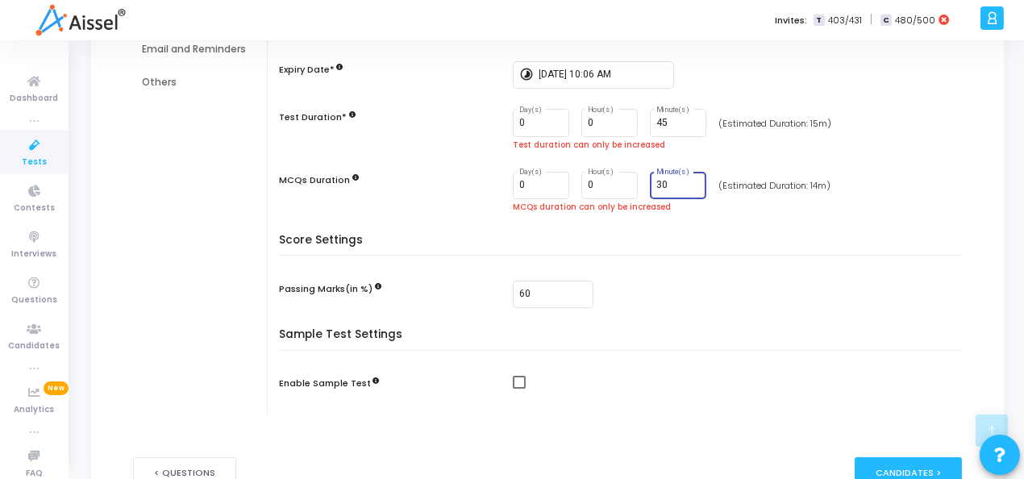
click at [690, 186] on input "30" at bounding box center [678, 185] width 44 height 11
click at [609, 187] on input "0" at bounding box center [610, 185] width 44 height 11
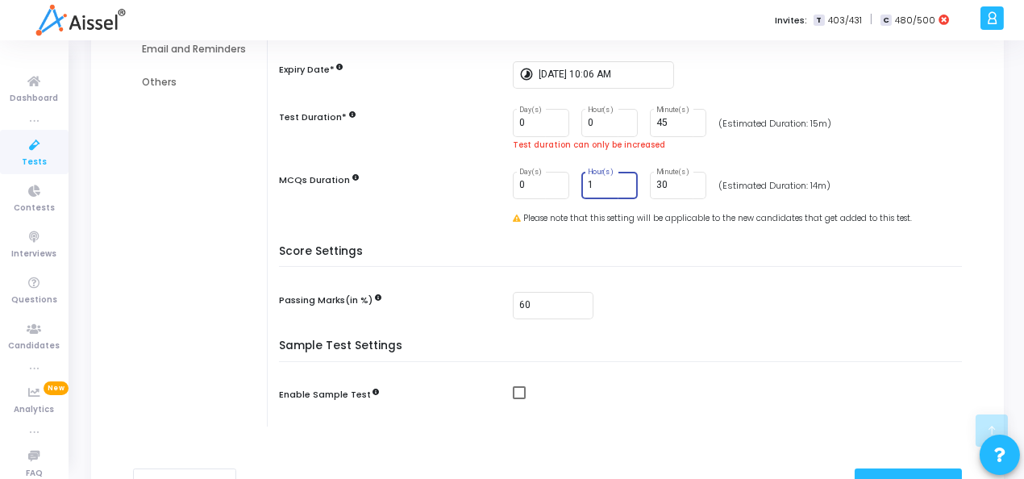
type input "1"
click at [624, 181] on input "1" at bounding box center [610, 185] width 44 height 11
click at [691, 185] on input "17" at bounding box center [678, 185] width 44 height 11
click at [691, 185] on input "16" at bounding box center [678, 185] width 44 height 11
click at [691, 185] on input "15" at bounding box center [678, 185] width 44 height 11
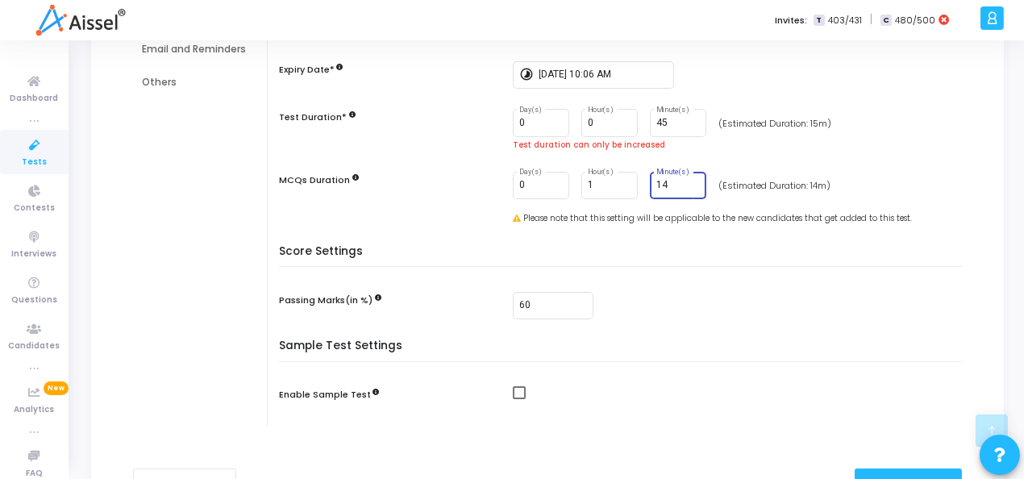
click at [691, 185] on input "14" at bounding box center [678, 185] width 44 height 11
click at [691, 185] on input "13" at bounding box center [678, 185] width 44 height 11
click at [691, 185] on input "12" at bounding box center [678, 185] width 44 height 11
click at [691, 185] on input "11" at bounding box center [678, 185] width 44 height 11
click at [691, 185] on input "10" at bounding box center [678, 185] width 44 height 11
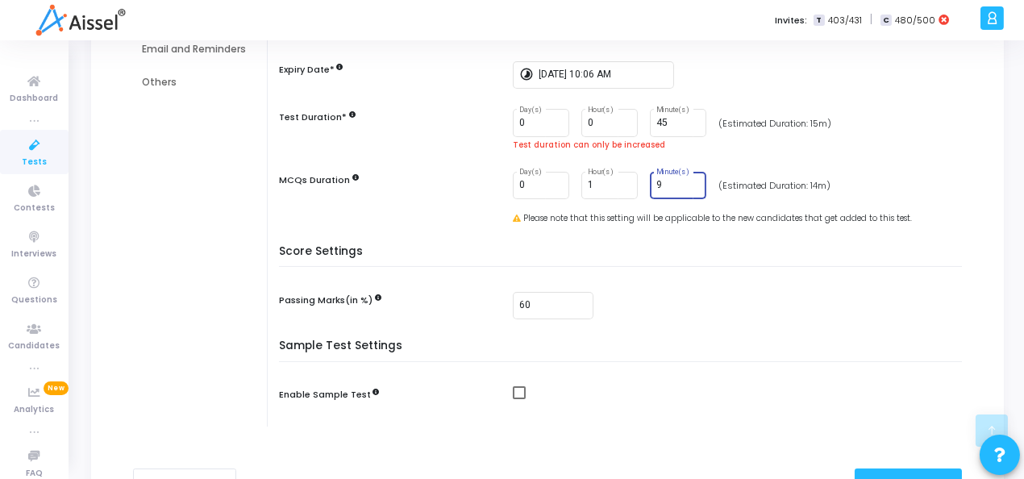
click at [691, 185] on input "9" at bounding box center [678, 185] width 44 height 11
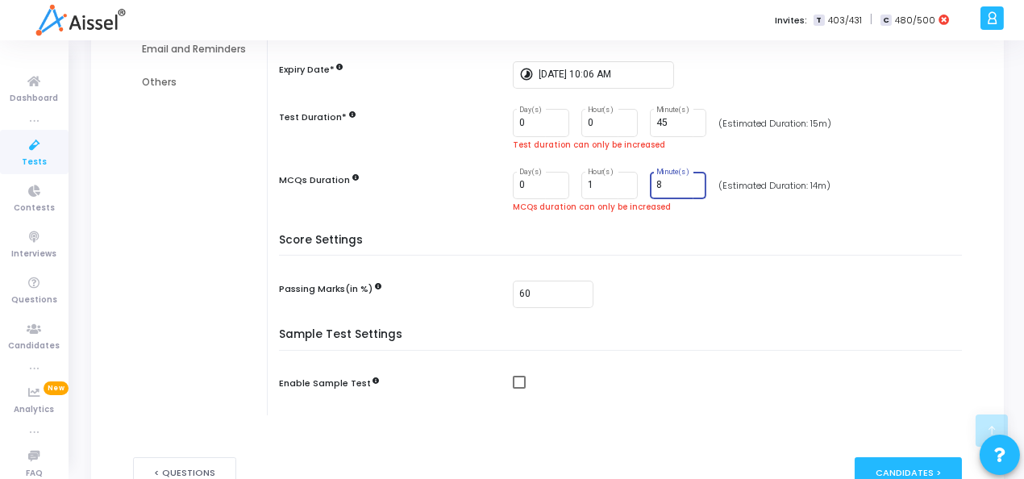
click at [691, 185] on input "8" at bounding box center [678, 185] width 44 height 11
click at [691, 180] on input "9" at bounding box center [678, 185] width 44 height 11
type input "10"
click at [691, 180] on input "10" at bounding box center [678, 185] width 44 height 11
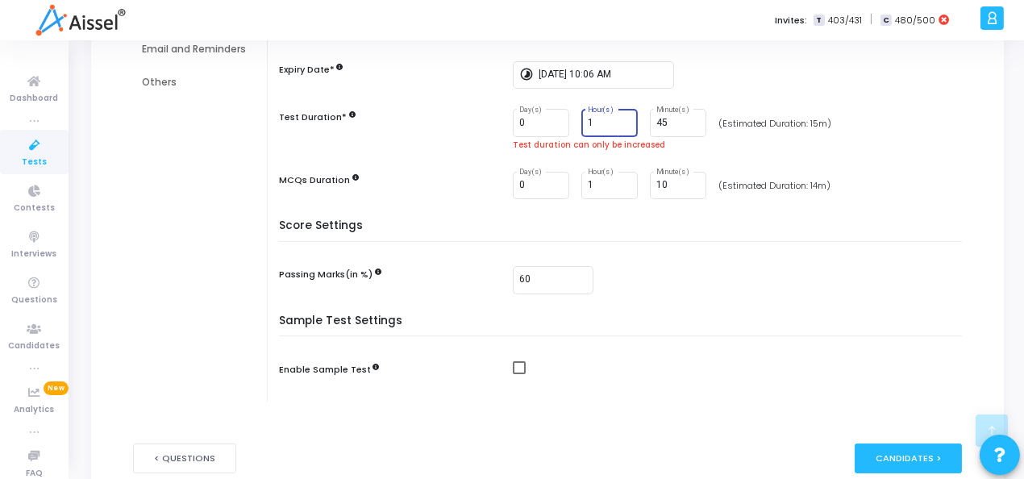
click at [622, 118] on input "1" at bounding box center [610, 123] width 44 height 11
click at [622, 118] on input "2" at bounding box center [610, 123] width 44 height 11
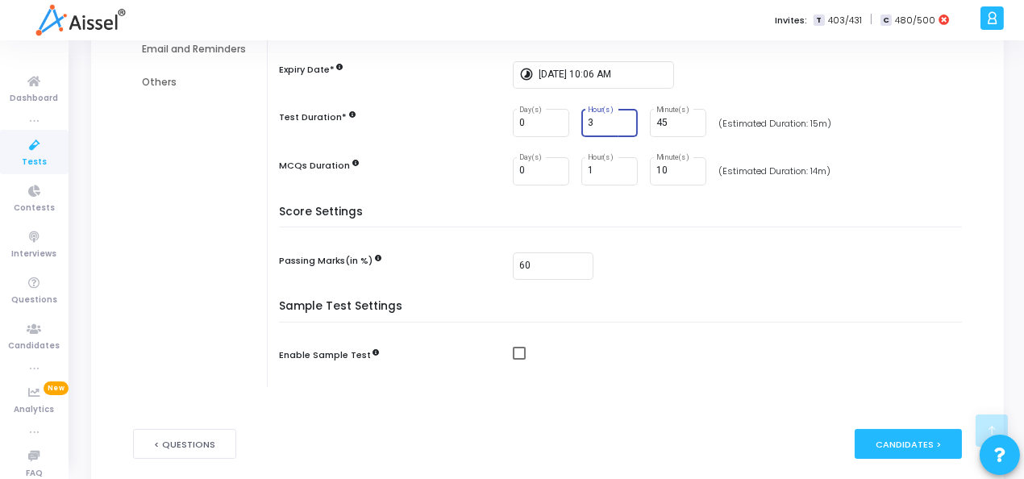
type input "3"
click at [622, 118] on input "3" at bounding box center [610, 123] width 44 height 11
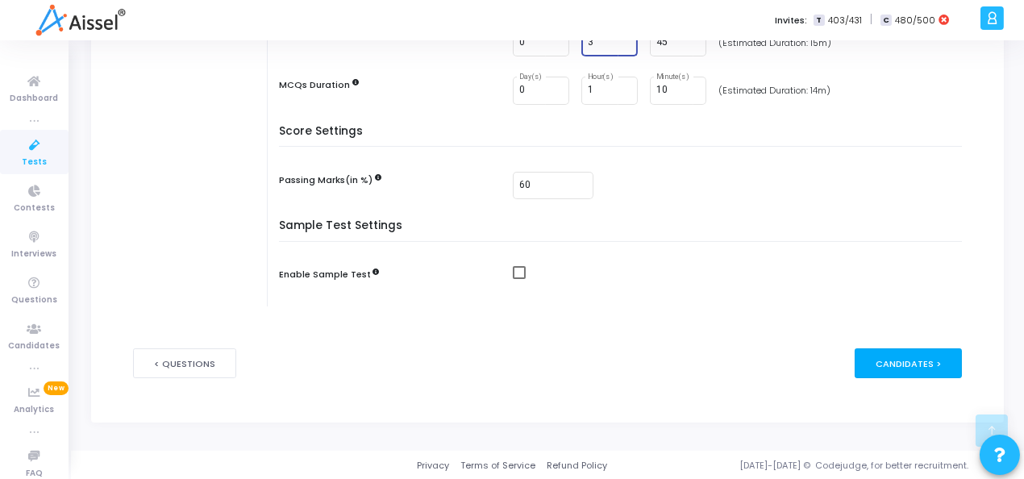
click at [894, 371] on div "Candidates >" at bounding box center [908, 363] width 107 height 30
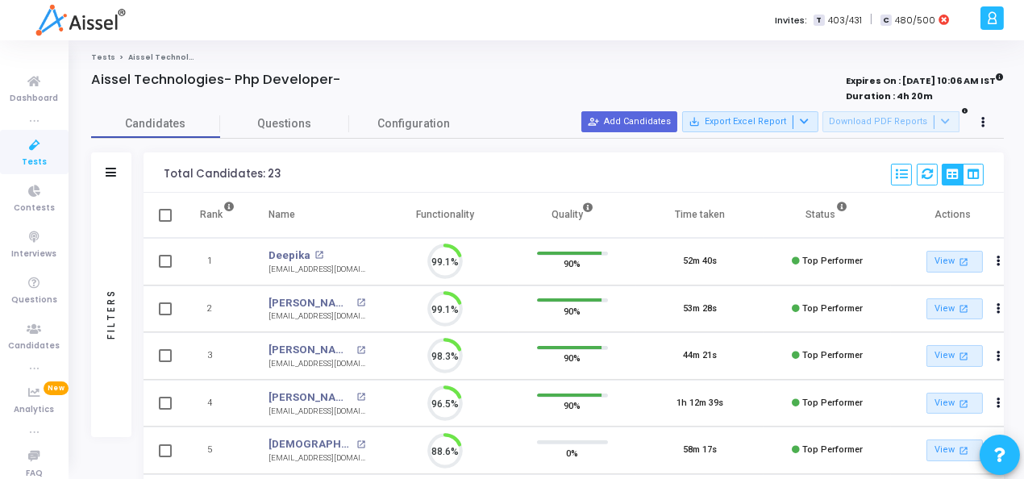
scroll to position [34, 41]
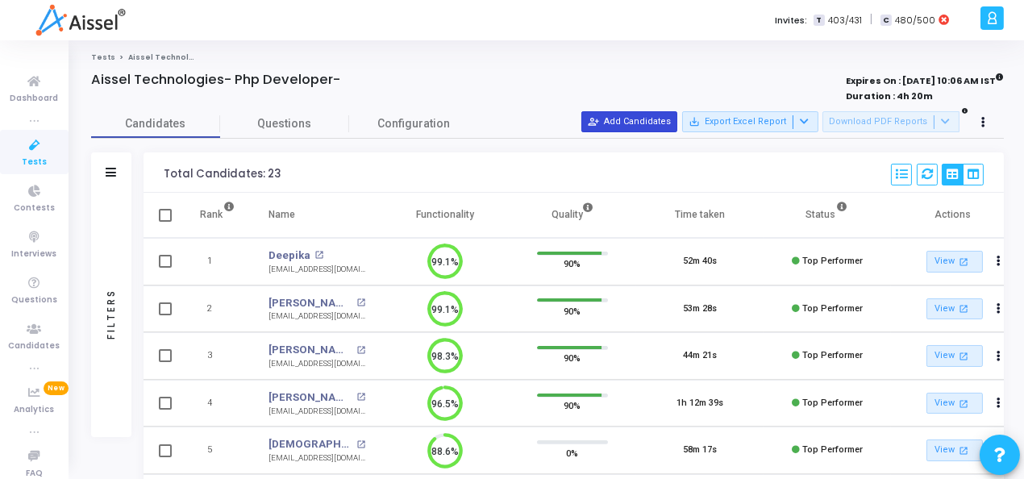
click at [638, 114] on button "person_add_alt Add Candidates" at bounding box center [629, 121] width 96 height 21
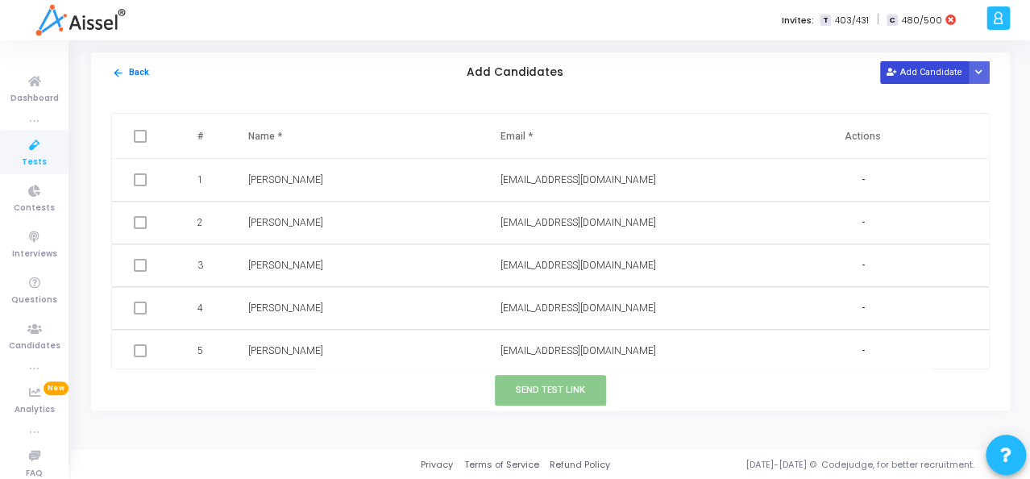
click at [919, 75] on button "Add Candidate" at bounding box center [924, 72] width 89 height 22
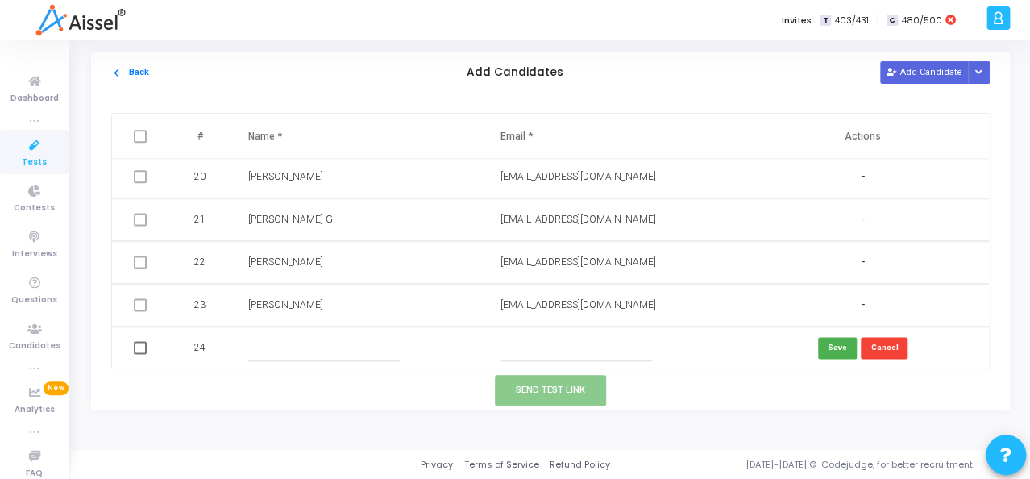
click at [540, 348] on input "text" at bounding box center [577, 348] width 152 height 27
click at [830, 340] on button "Save" at bounding box center [837, 348] width 39 height 22
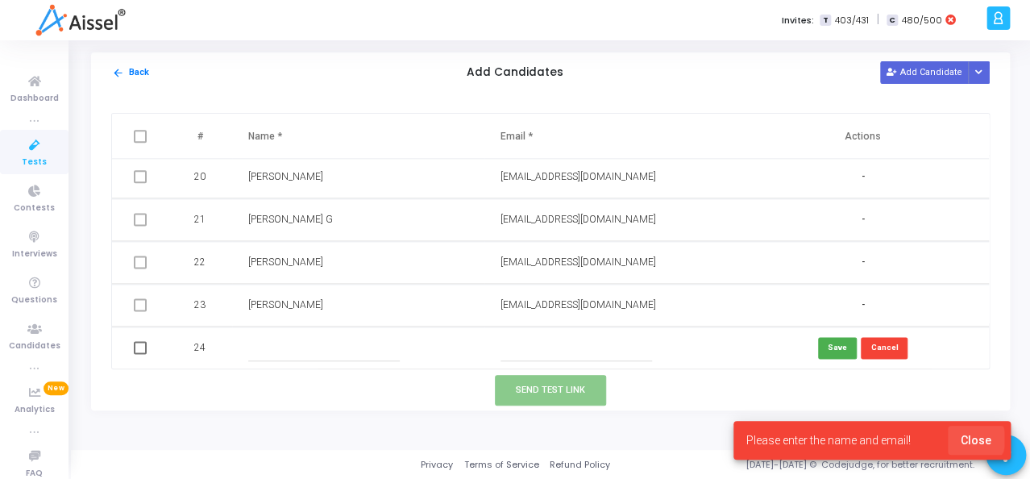
click at [976, 439] on span "Close" at bounding box center [976, 440] width 31 height 13
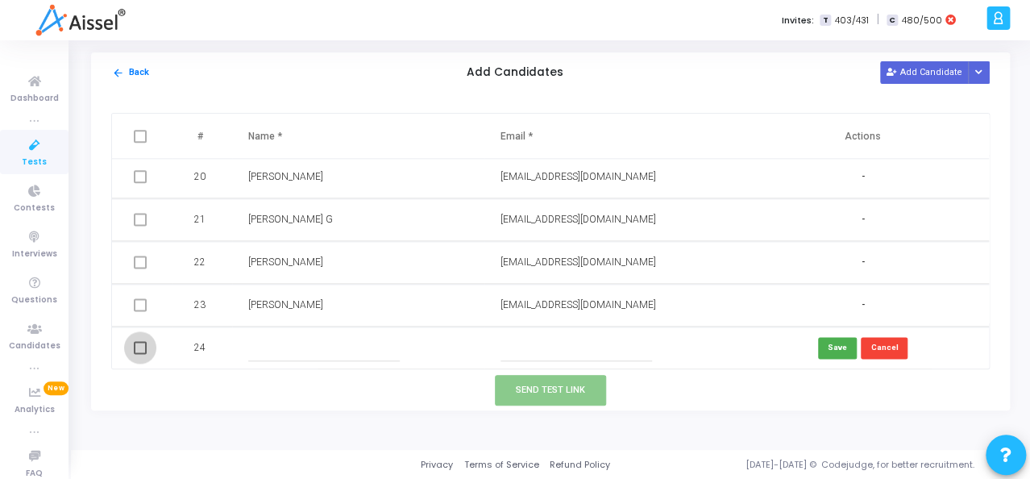
click at [141, 347] on span at bounding box center [140, 347] width 13 height 13
click at [140, 354] on input "checkbox" at bounding box center [139, 354] width 1 height 1
checkbox input "true"
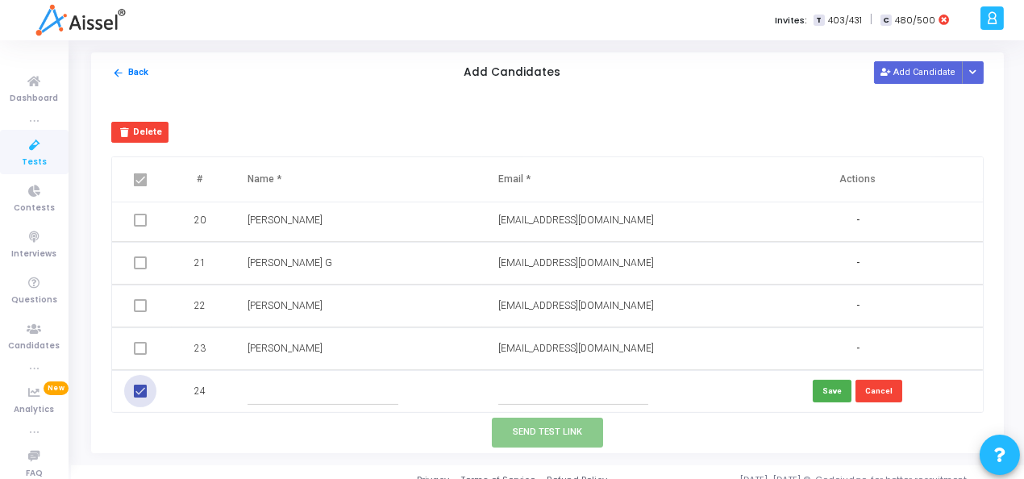
click at [139, 389] on span at bounding box center [140, 391] width 13 height 13
click at [139, 397] on input "checkbox" at bounding box center [139, 397] width 1 height 1
checkbox input "false"
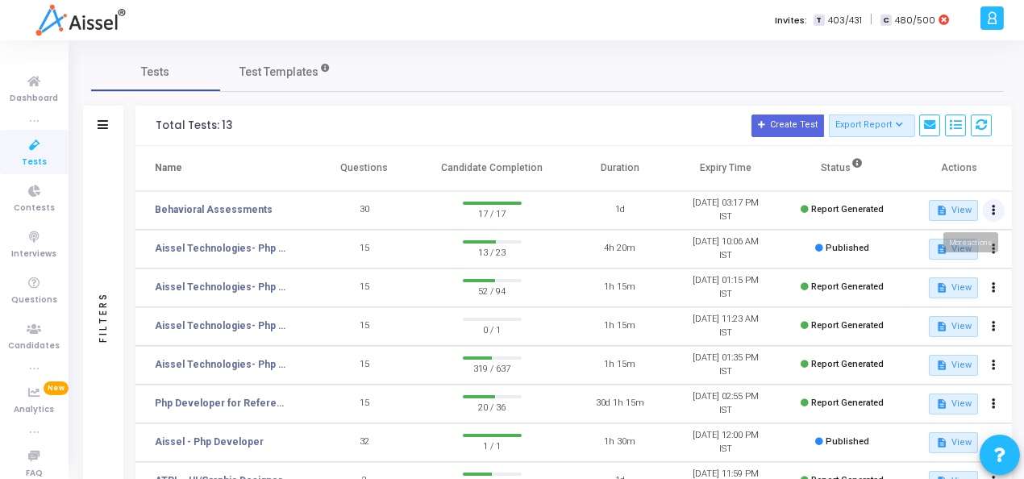
click at [992, 215] on button at bounding box center [994, 210] width 23 height 23
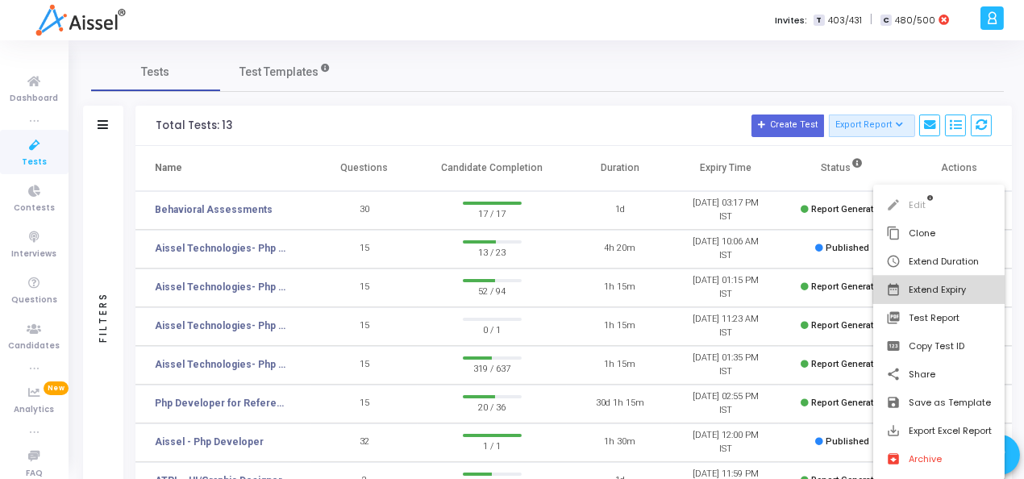
click at [965, 290] on button "date_range Extend Expiry" at bounding box center [938, 290] width 131 height 28
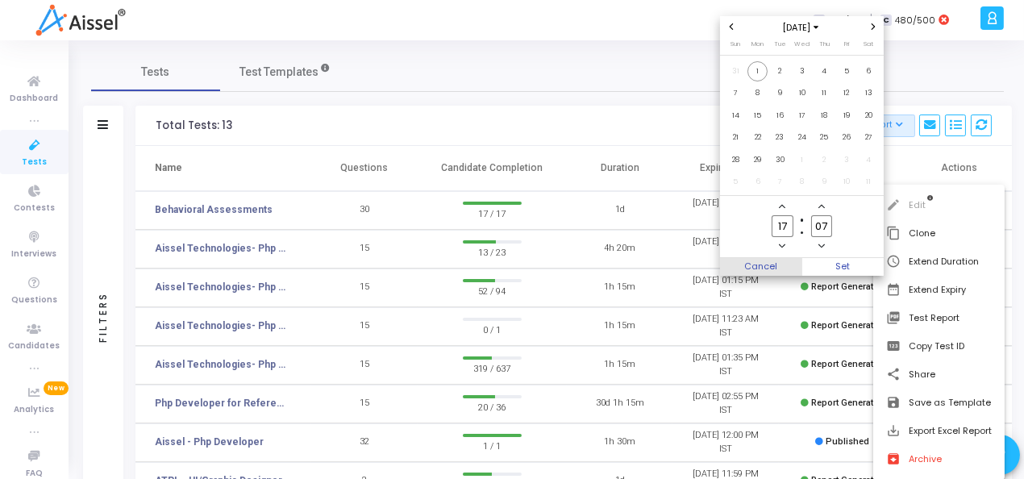
click at [733, 265] on span "Cancel" at bounding box center [761, 267] width 82 height 18
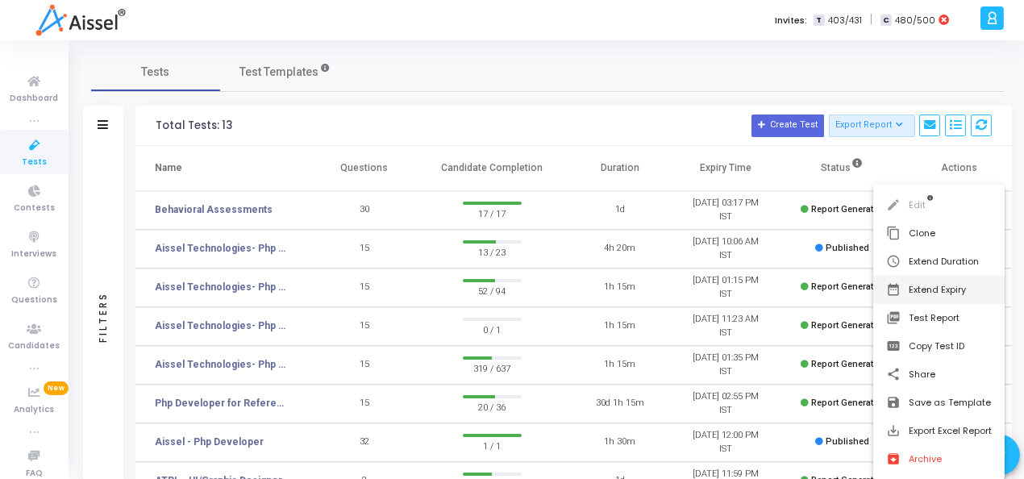
click at [551, 23] on div at bounding box center [512, 239] width 1024 height 479
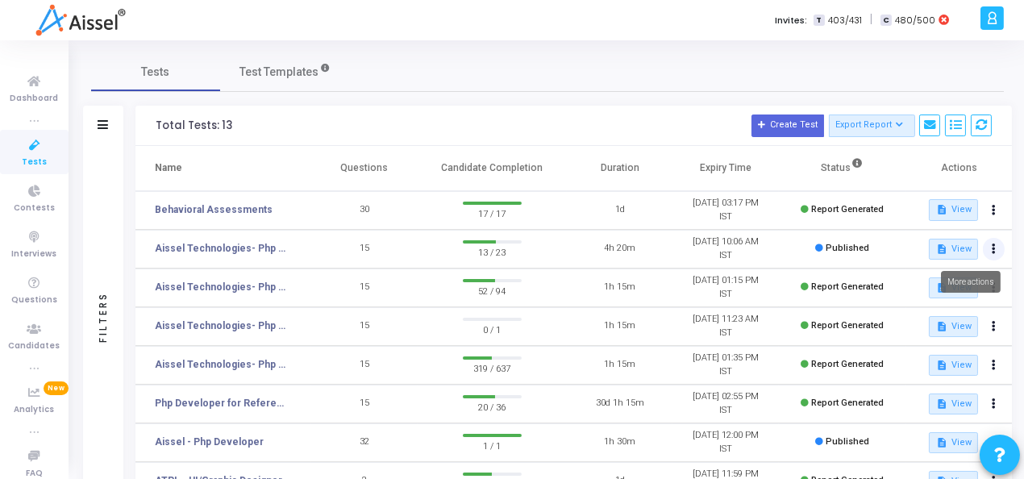
click at [995, 249] on button at bounding box center [994, 249] width 23 height 23
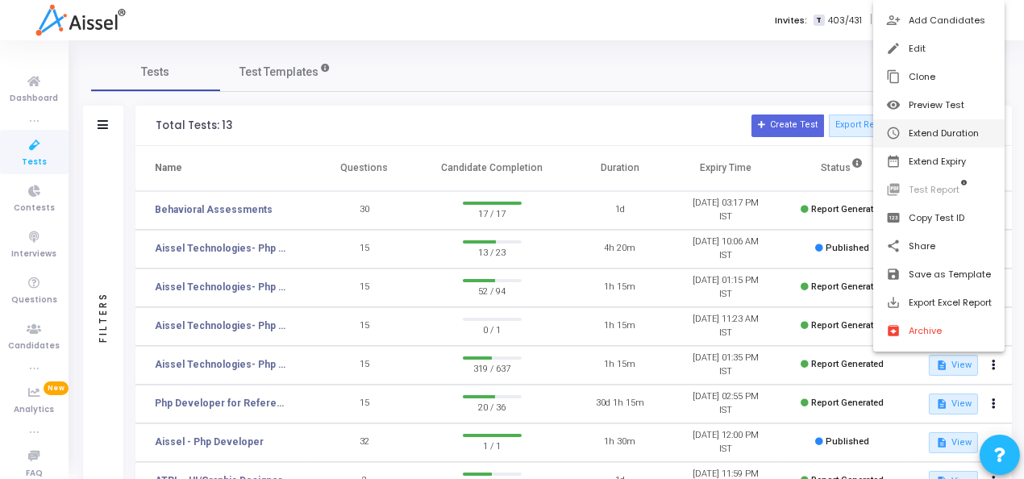
click at [942, 135] on button "schedule Extend Duration" at bounding box center [938, 133] width 131 height 28
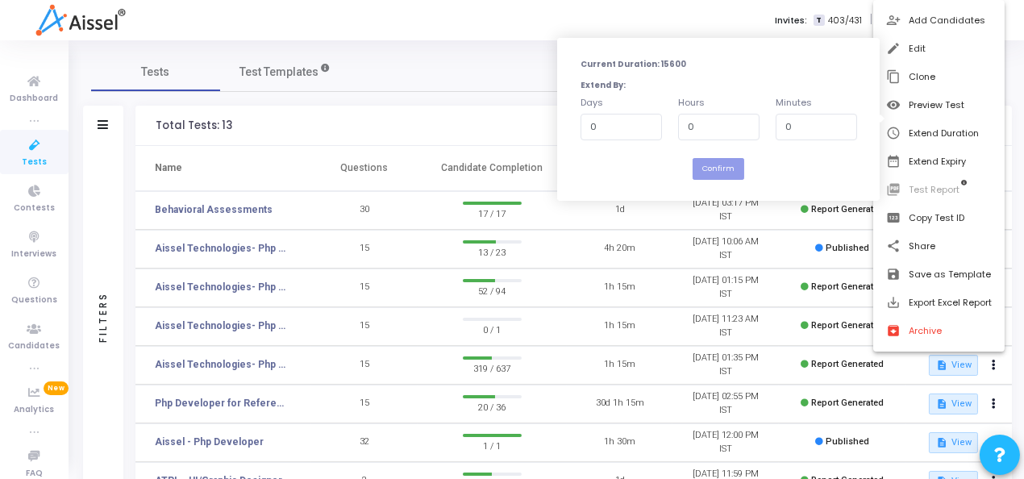
click at [433, 73] on div at bounding box center [512, 239] width 1024 height 479
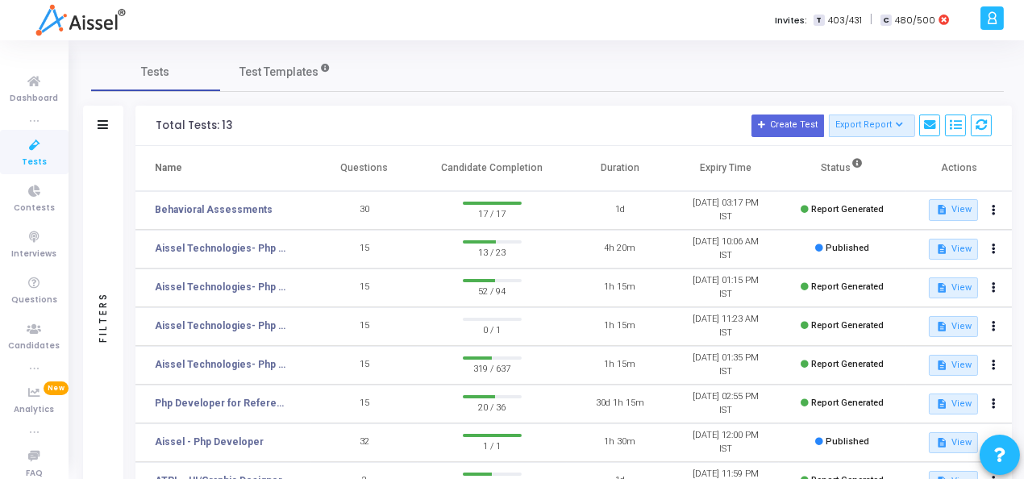
click at [713, 56] on div "Tests Test Templates" at bounding box center [547, 71] width 913 height 39
